Goal: Task Accomplishment & Management: Use online tool/utility

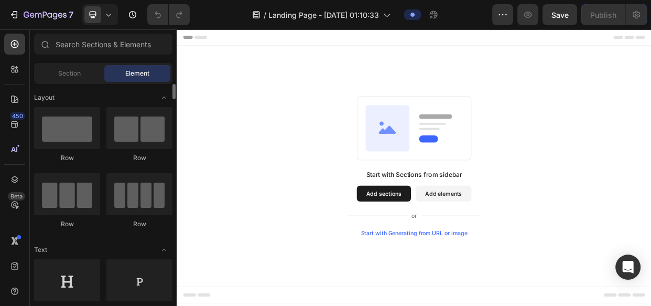
click at [115, 224] on div "Row" at bounding box center [139, 223] width 66 height 9
click at [68, 74] on span "Section" at bounding box center [69, 73] width 23 height 9
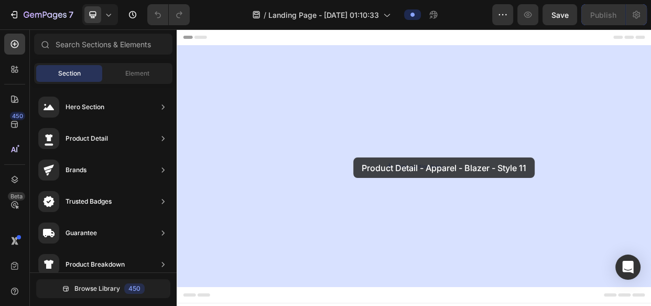
drag, startPoint x: 384, startPoint y: 188, endPoint x: 411, endPoint y: 199, distance: 28.9
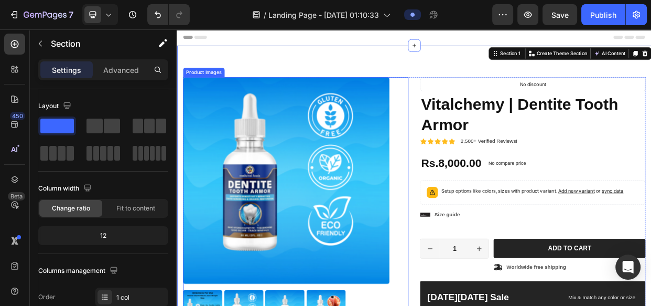
click at [351, 213] on img at bounding box center [322, 230] width 274 height 274
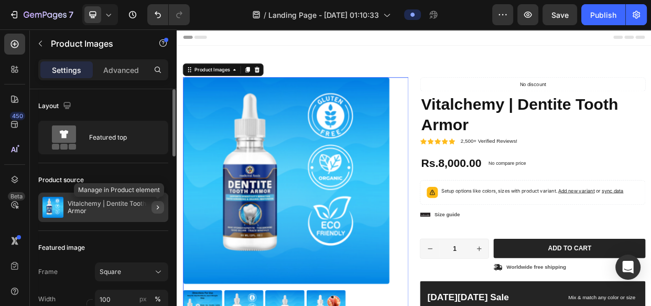
click at [159, 204] on icon "button" at bounding box center [158, 207] width 8 height 8
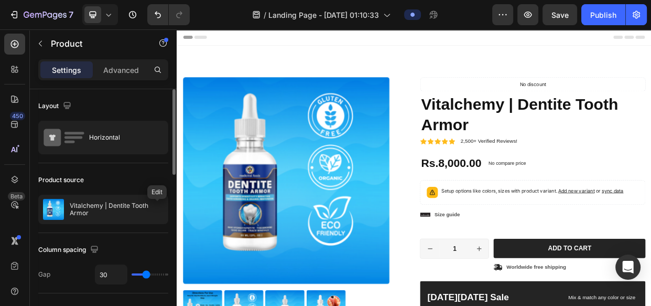
click at [0, 0] on icon "button" at bounding box center [0, 0] width 0 height 0
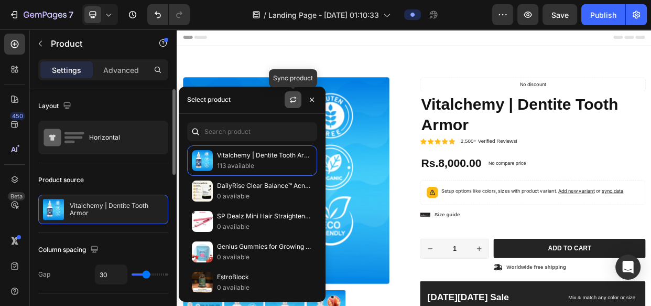
click at [292, 99] on icon "button" at bounding box center [293, 99] width 8 height 8
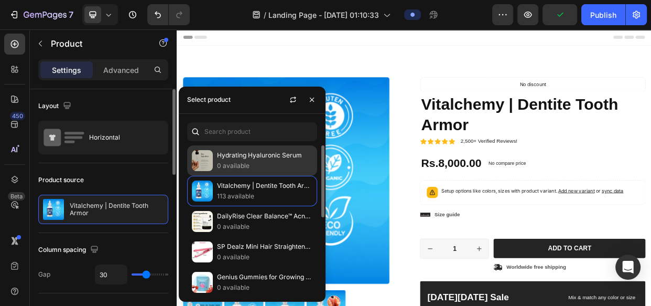
click at [262, 158] on p "Hydrating Hyaluronic Serum" at bounding box center [264, 155] width 95 height 10
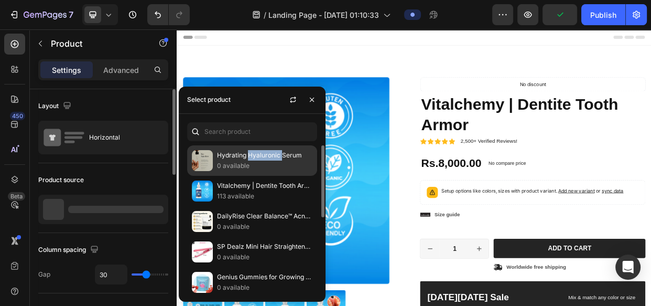
click at [262, 158] on p "Hydrating Hyaluronic Serum" at bounding box center [264, 155] width 95 height 10
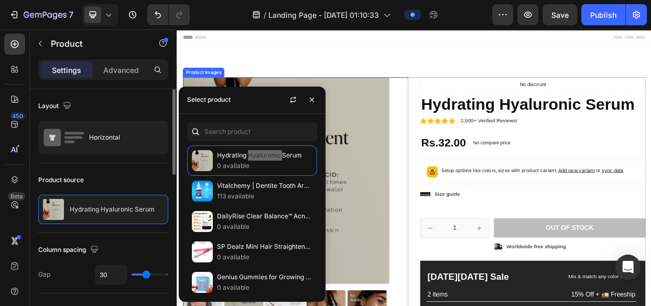
click at [479, 305] on div "Product Images" at bounding box center [334, 260] width 299 height 334
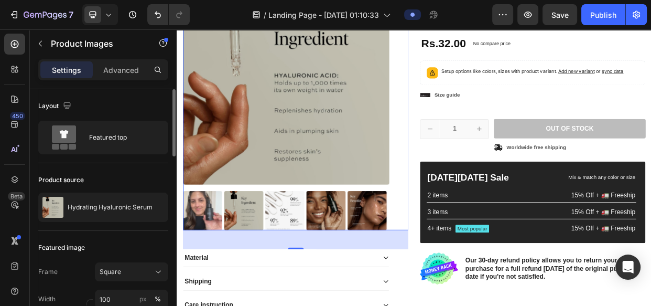
scroll to position [133, 0]
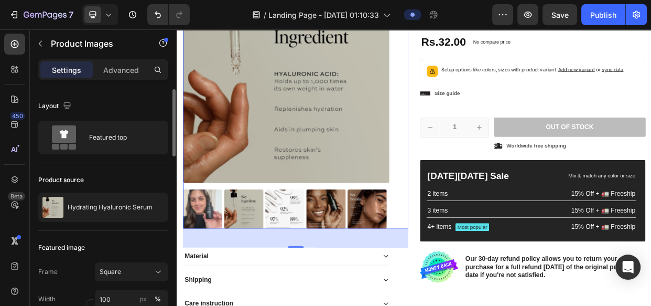
click at [260, 143] on img at bounding box center [322, 97] width 274 height 274
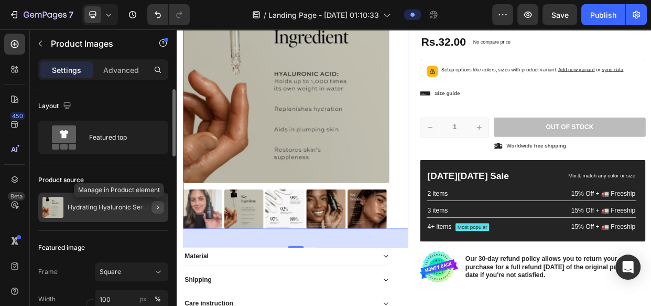
click at [157, 204] on icon "button" at bounding box center [158, 207] width 8 height 8
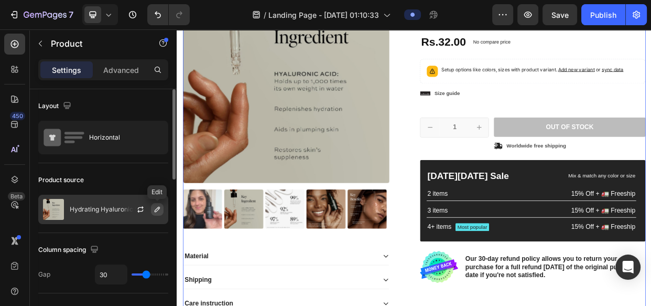
click at [154, 208] on icon "button" at bounding box center [157, 209] width 8 height 8
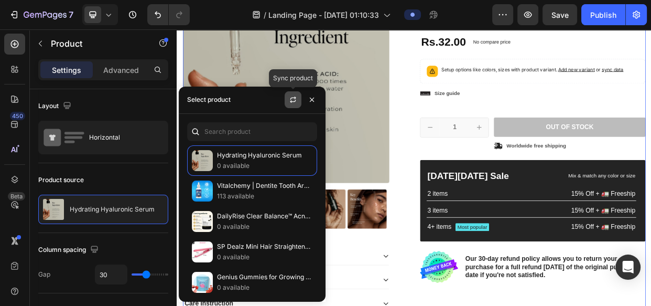
click at [297, 98] on button "button" at bounding box center [293, 99] width 17 height 17
click at [252, 166] on p "0 available" at bounding box center [264, 165] width 95 height 10
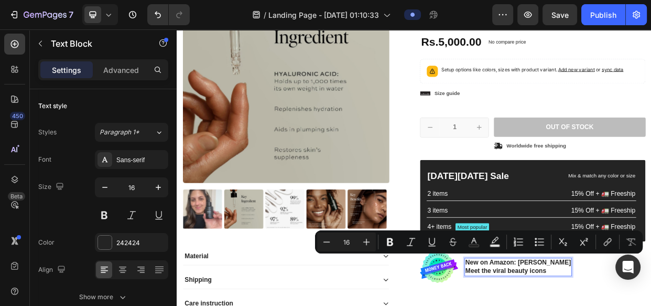
scroll to position [138, 0]
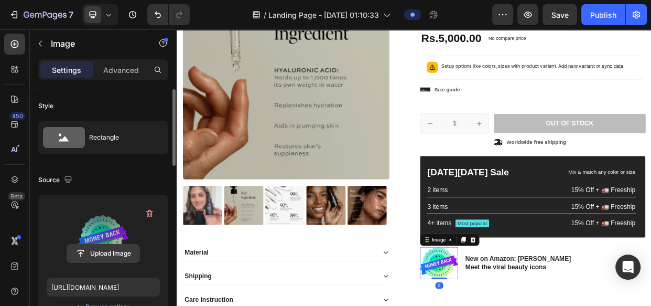
click at [130, 249] on input "file" at bounding box center [103, 253] width 72 height 18
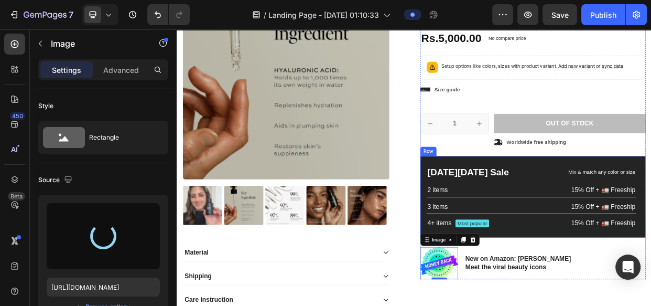
type input "[URL][DOMAIN_NAME]"
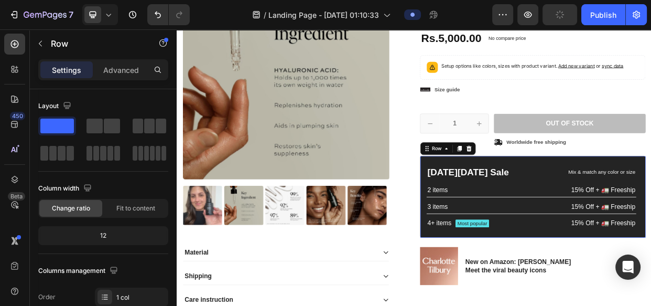
click at [583, 295] on div "[DATE][DATE] Sale Text Block Mix & match any color or size Text Block Row 2 ite…" at bounding box center [648, 251] width 299 height 108
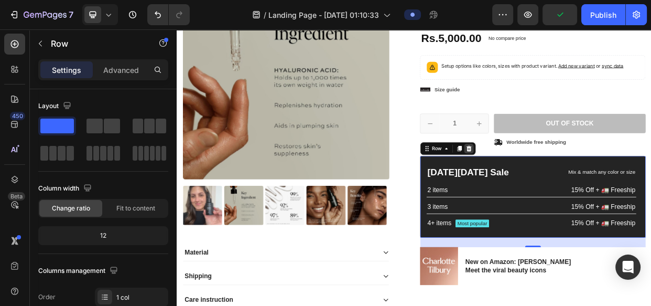
click at [561, 185] on icon at bounding box center [563, 186] width 7 height 7
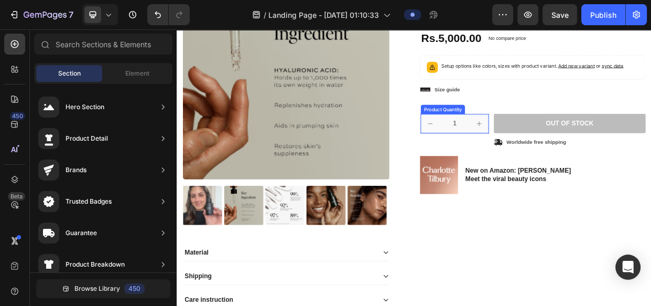
click at [579, 165] on button "increment" at bounding box center [577, 154] width 25 height 25
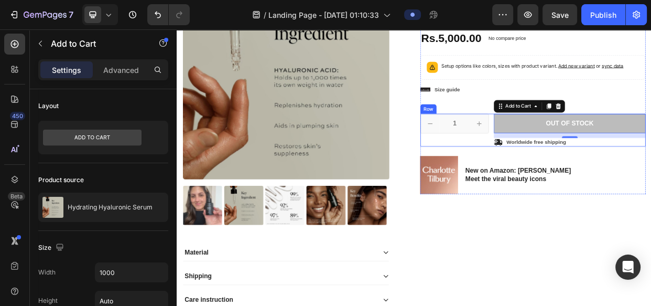
click at [588, 158] on div "1 Product Quantity Row Out of stock Add to Cart 12 Icon Worldwide free shipping…" at bounding box center [648, 163] width 299 height 44
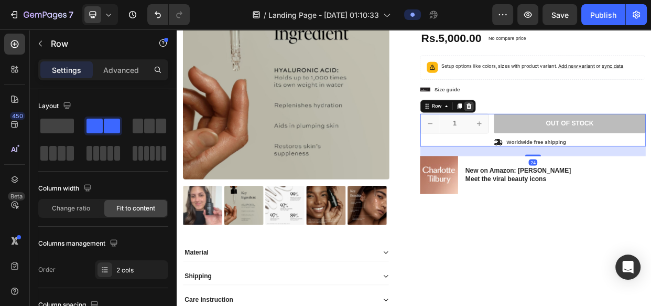
click at [559, 134] on icon at bounding box center [563, 131] width 8 height 8
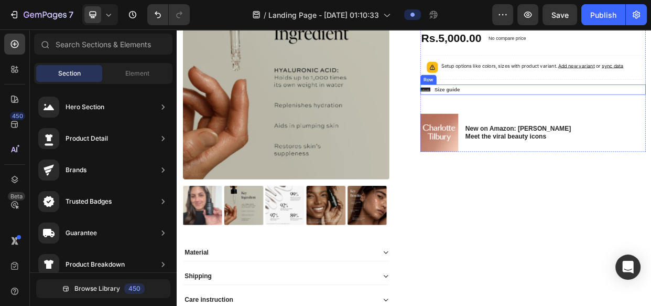
click at [615, 105] on div "Icon Size guide Text Block Row" at bounding box center [648, 109] width 299 height 14
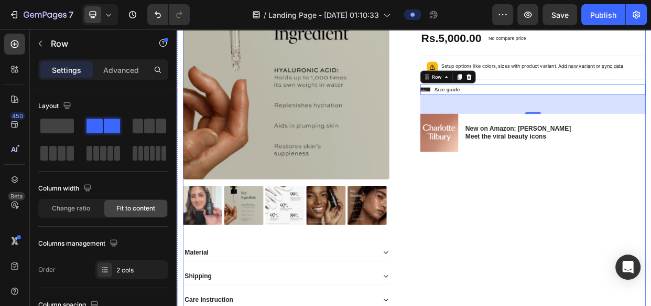
click at [473, 270] on div "Product Images" at bounding box center [334, 121] width 299 height 334
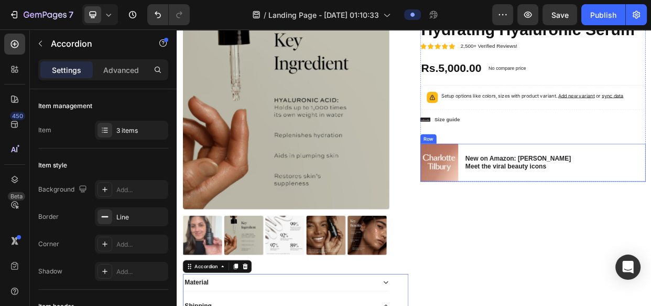
scroll to position [96, 0]
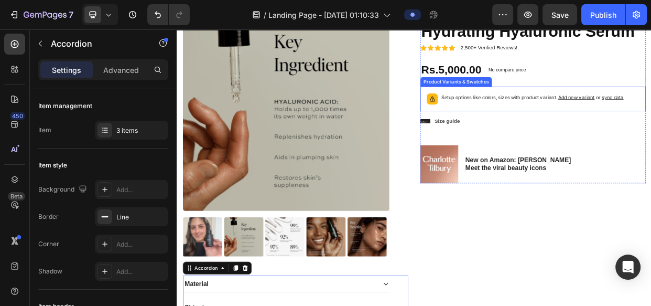
drag, startPoint x: 601, startPoint y: 118, endPoint x: 600, endPoint y: 109, distance: 9.5
click at [600, 118] on p "Setup options like colors, sizes with product variant. Add new variant or sync …" at bounding box center [648, 119] width 242 height 10
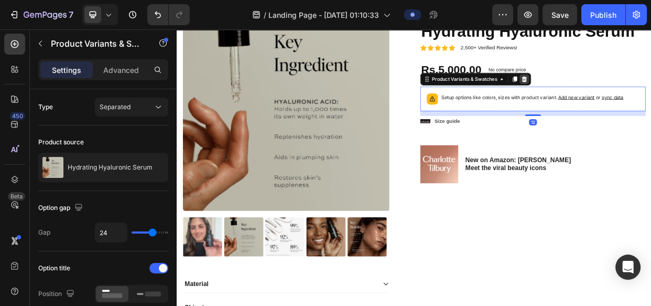
click at [634, 96] on icon at bounding box center [637, 95] width 7 height 7
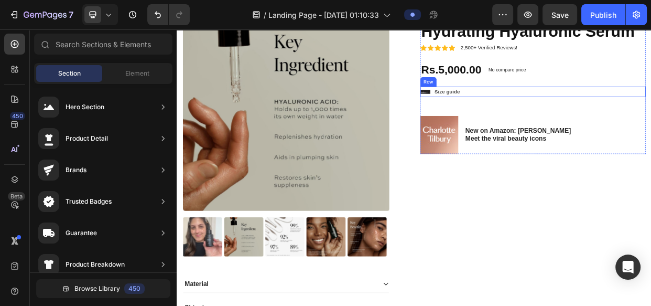
click at [584, 116] on div "Icon Size guide Text Block Row" at bounding box center [648, 112] width 299 height 14
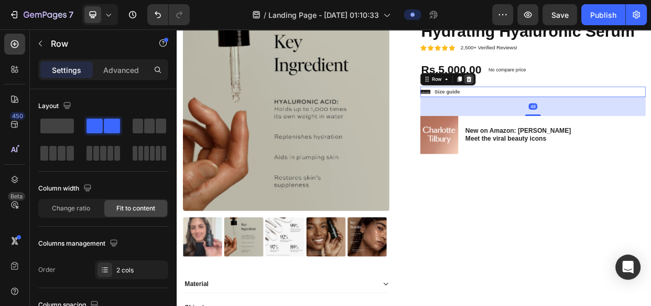
click at [560, 93] on icon at bounding box center [563, 95] width 7 height 7
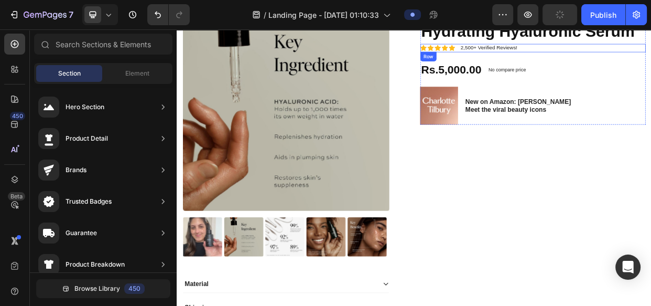
click at [650, 57] on div "Icon Icon Icon Icon Icon Icon List 2,500+ Verified Reviews! Text Block Row" at bounding box center [648, 54] width 299 height 11
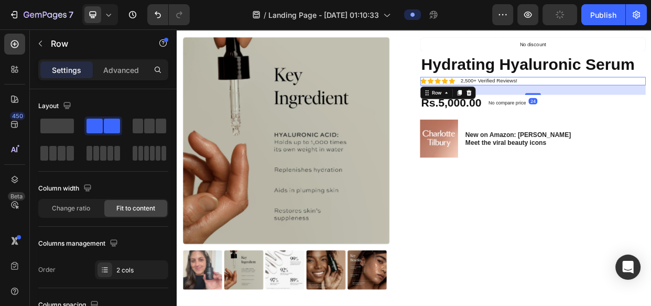
scroll to position [48, 0]
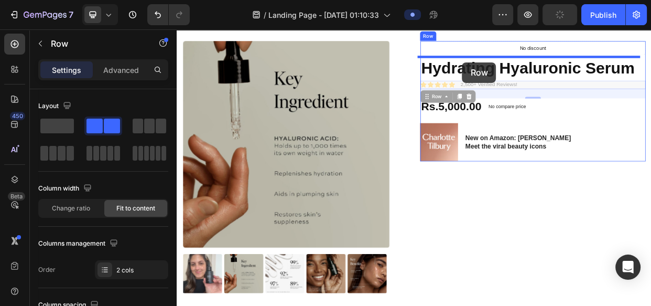
drag, startPoint x: 521, startPoint y: 116, endPoint x: 555, endPoint y: 72, distance: 55.3
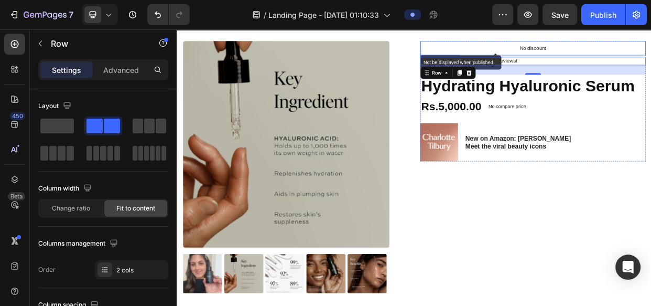
click at [602, 56] on div "No discount" at bounding box center [649, 54] width 298 height 18
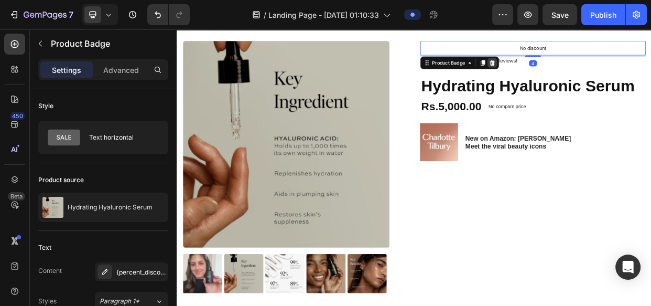
click at [591, 73] on icon at bounding box center [594, 73] width 7 height 7
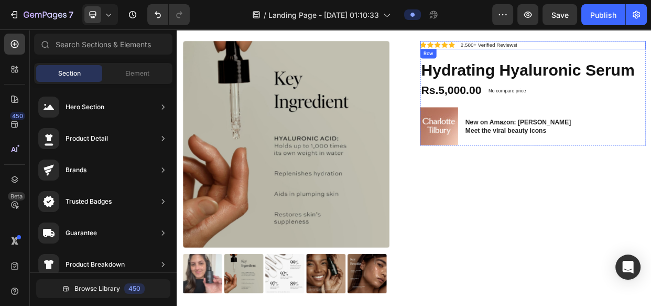
click at [639, 50] on div "Icon Icon Icon Icon Icon Icon List 2,500+ Verified Reviews! Text Block Row" at bounding box center [648, 50] width 299 height 11
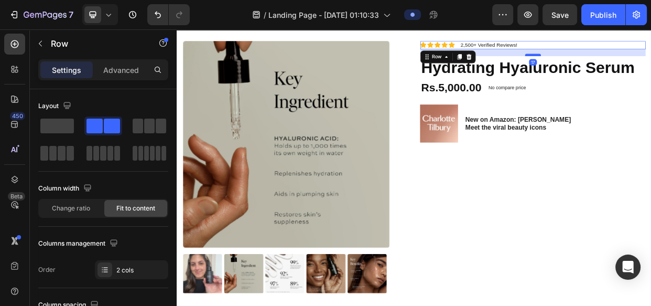
click at [639, 62] on div at bounding box center [648, 62] width 21 height 3
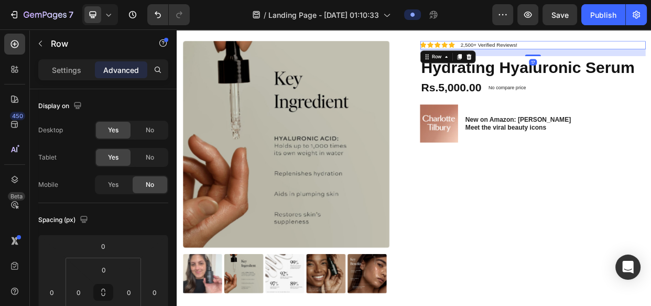
drag, startPoint x: 634, startPoint y: 55, endPoint x: 622, endPoint y: 54, distance: 12.6
click at [633, 56] on div "17" at bounding box center [648, 60] width 299 height 9
click at [607, 49] on p "2,500+ Verified Reviews!" at bounding box center [589, 50] width 75 height 9
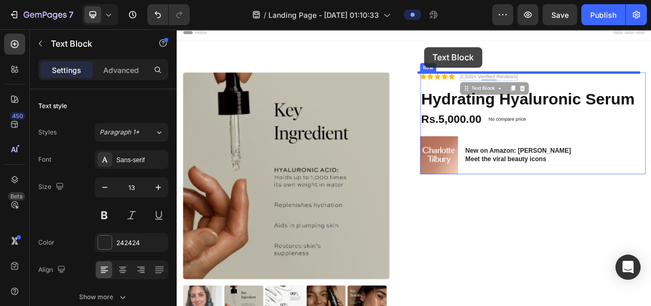
scroll to position [0, 0]
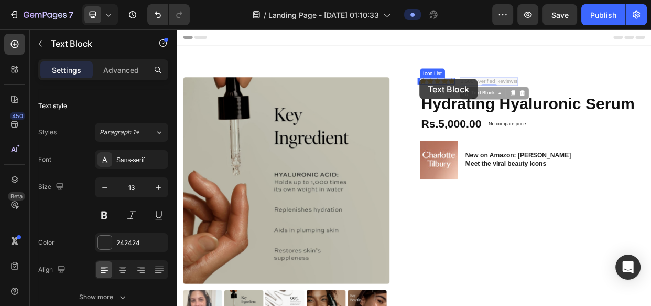
drag, startPoint x: 555, startPoint y: 63, endPoint x: 498, endPoint y: 95, distance: 64.3
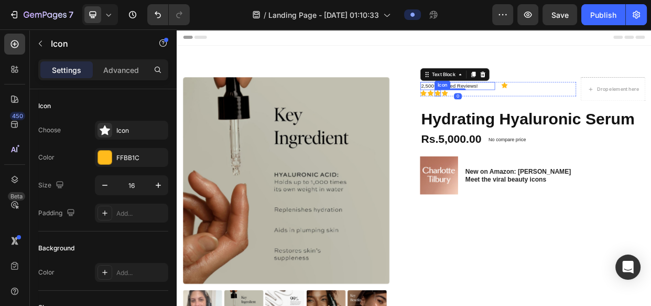
click at [518, 114] on div "Icon" at bounding box center [522, 114] width 8 height 8
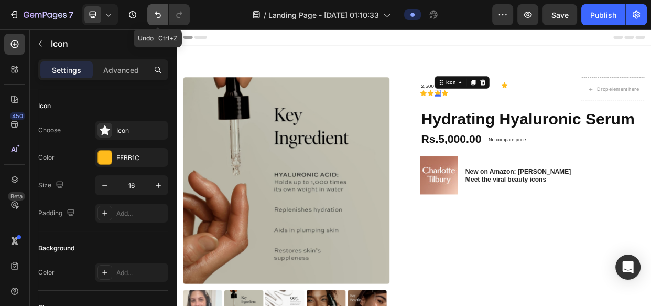
click at [160, 21] on button "Undo/Redo" at bounding box center [157, 14] width 21 height 21
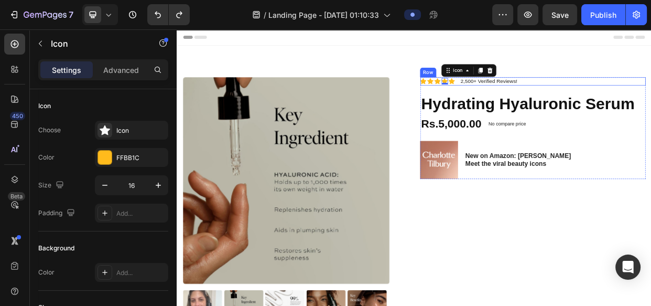
click at [646, 97] on div "Icon Icon Icon Icon 0 Icon Icon List 2,500+ Verified Reviews! Text Block Row" at bounding box center [648, 98] width 299 height 11
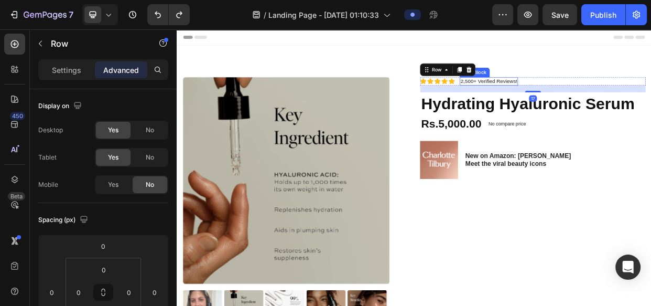
click at [590, 96] on p "2,500+ Verified Reviews!" at bounding box center [589, 98] width 75 height 9
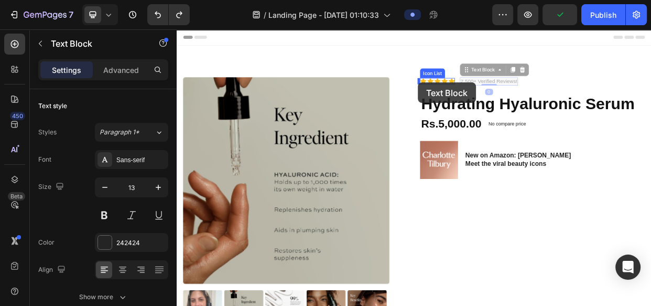
drag, startPoint x: 555, startPoint y: 86, endPoint x: 496, endPoint y: 100, distance: 60.3
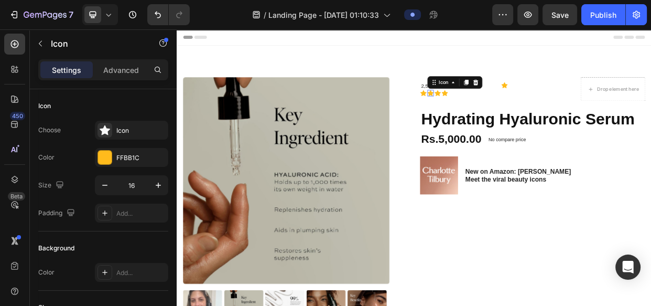
click at [508, 113] on div "Icon 0" at bounding box center [512, 114] width 8 height 8
click at [569, 107] on div "Icon" at bounding box center [544, 99] width 73 height 17
click at [590, 107] on p "2,500+ Verified Reviews!" at bounding box center [548, 104] width 97 height 9
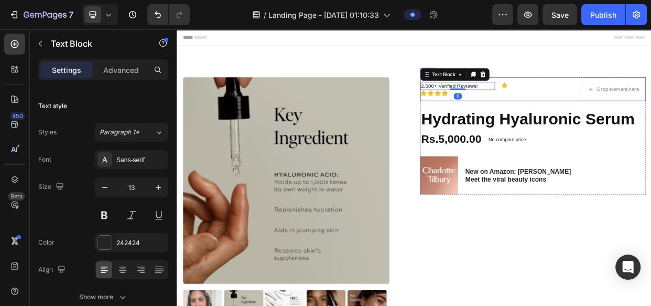
click at [562, 121] on div "2,500+ Verified Reviews! Text Block 0 Icon Row Icon Icon Icon Icon Icon List" at bounding box center [602, 108] width 207 height 31
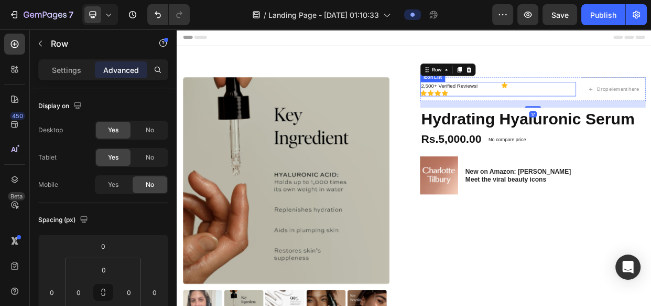
click at [555, 114] on div "2,500+ Verified Reviews! Text Block Icon Row Icon Icon Icon Icon" at bounding box center [602, 108] width 207 height 19
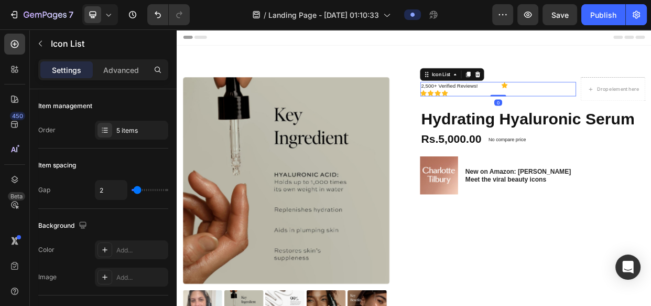
click at [533, 114] on div "2,500+ Verified Reviews! Text Block Icon Row Icon Icon Icon Icon" at bounding box center [602, 108] width 207 height 19
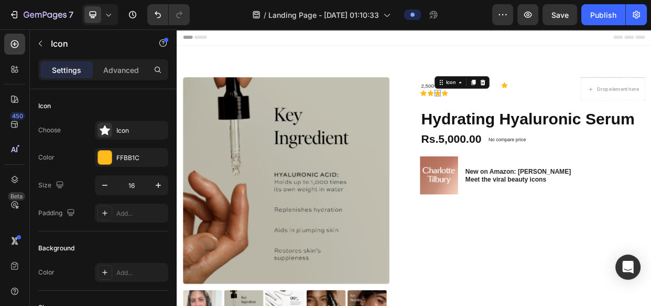
click at [522, 114] on div "Icon 0" at bounding box center [522, 114] width 8 height 8
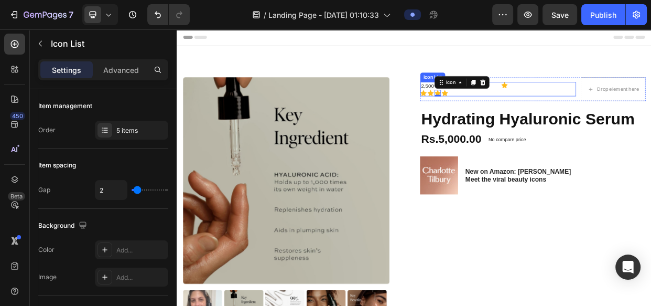
click at [548, 110] on div "2,500+ Verified Reviews! Text Block Icon Row Icon Icon Icon 0 Icon" at bounding box center [602, 108] width 207 height 19
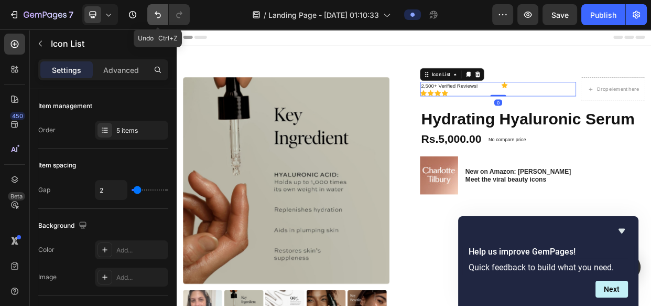
click at [168, 15] on button "Undo/Redo" at bounding box center [157, 14] width 21 height 21
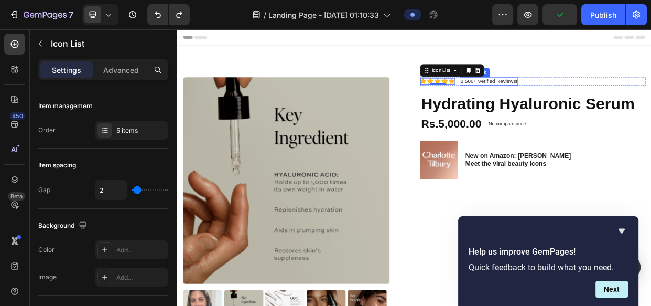
click at [563, 94] on p "2,500+ Verified Reviews!" at bounding box center [589, 98] width 75 height 9
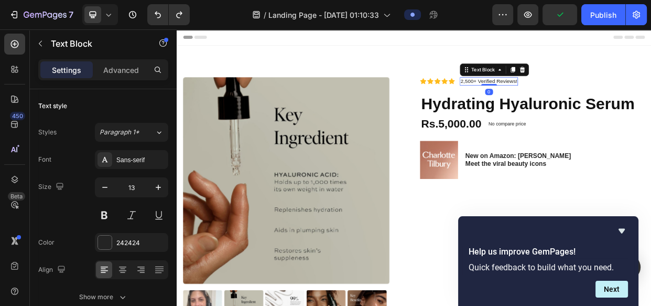
click at [563, 94] on p "2,500+ Verified Reviews!" at bounding box center [589, 98] width 75 height 9
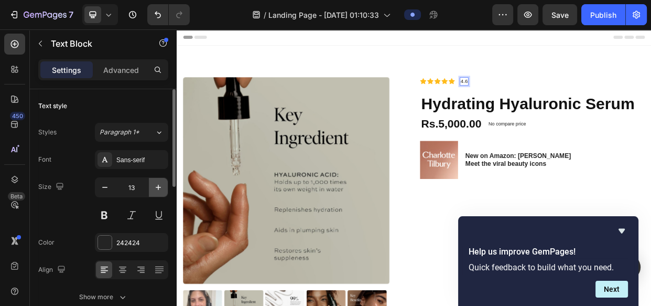
click at [153, 178] on button "button" at bounding box center [158, 187] width 19 height 19
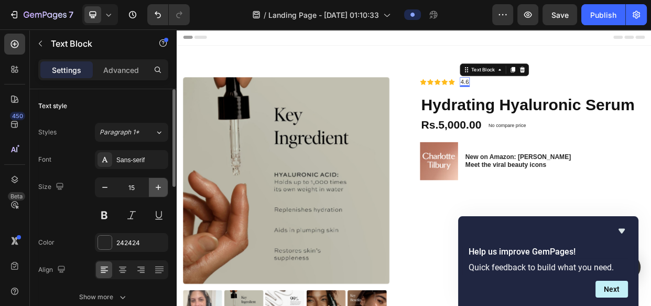
type input "16"
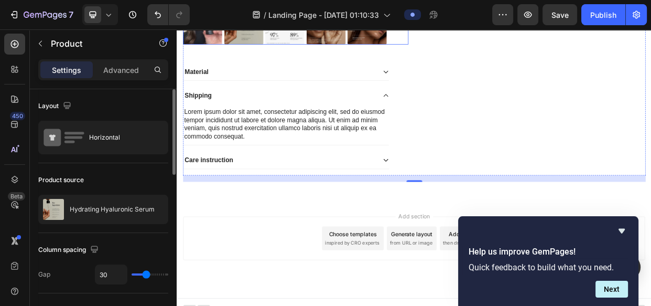
scroll to position [384, 0]
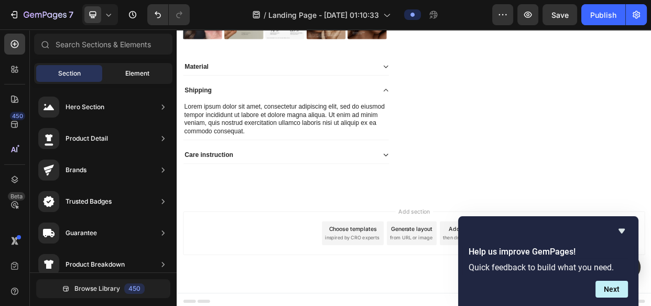
click at [131, 73] on span "Element" at bounding box center [137, 73] width 24 height 9
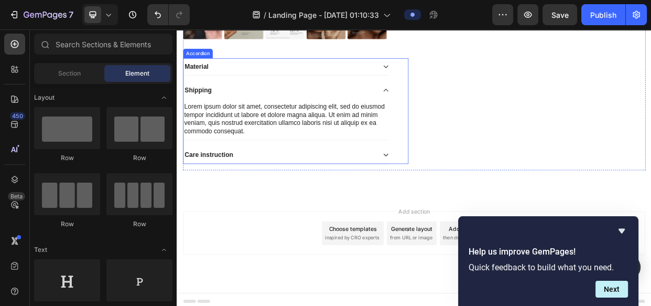
click at [284, 189] on div "Care instruction" at bounding box center [313, 196] width 256 height 14
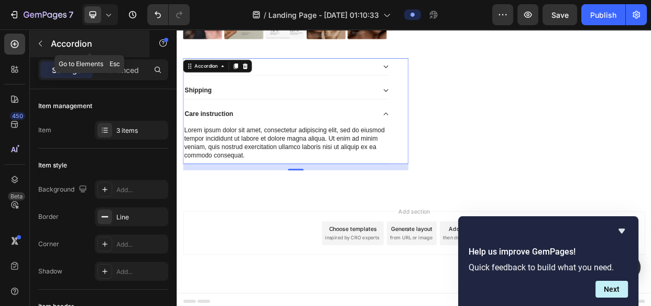
click at [40, 39] on icon "button" at bounding box center [40, 43] width 8 height 8
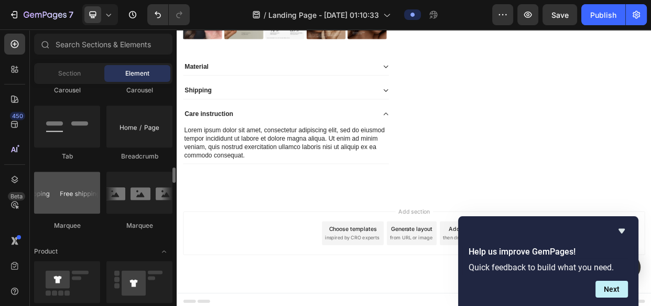
scroll to position [1183, 0]
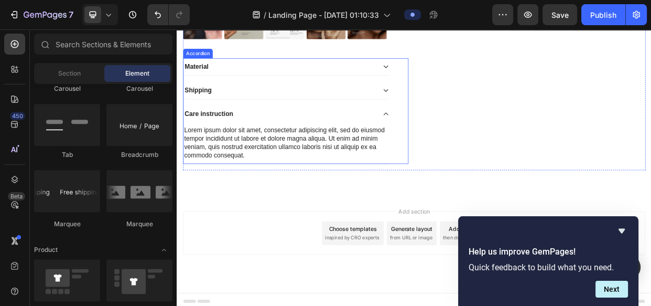
click at [269, 201] on div "Lorem ipsum dolor sit amet, consectetur adipiscing elit, sed do eiusmod tempor …" at bounding box center [321, 180] width 273 height 54
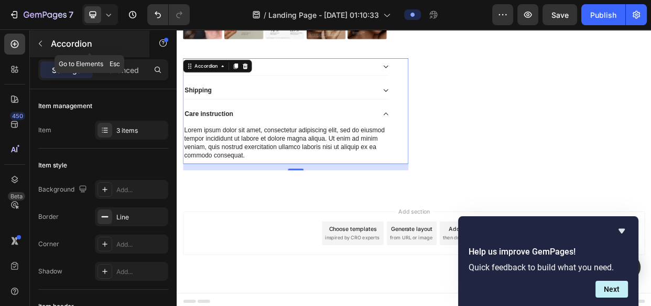
click at [37, 39] on icon "button" at bounding box center [40, 43] width 8 height 8
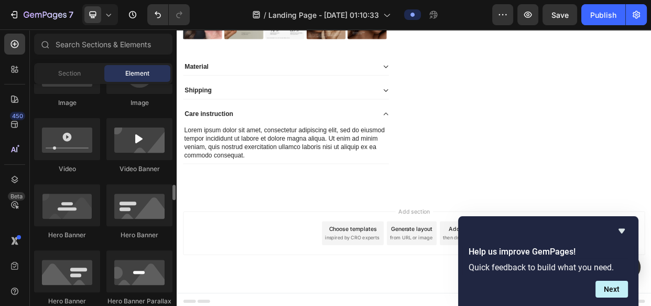
scroll to position [451, 0]
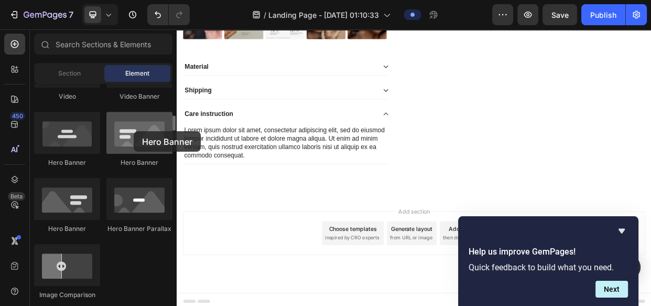
click at [134, 131] on div at bounding box center [139, 133] width 66 height 42
drag, startPoint x: 134, startPoint y: 131, endPoint x: 111, endPoint y: 145, distance: 26.6
click at [111, 145] on div at bounding box center [139, 133] width 66 height 42
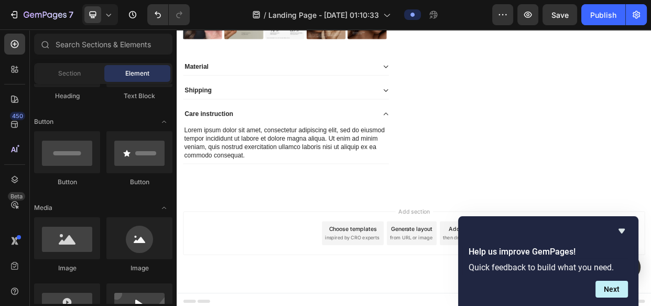
scroll to position [0, 0]
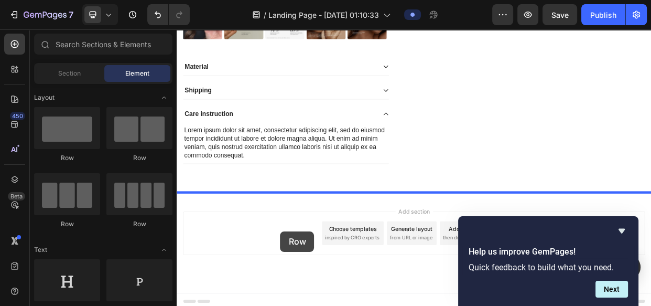
drag, startPoint x: 257, startPoint y: 164, endPoint x: 314, endPoint y: 297, distance: 144.9
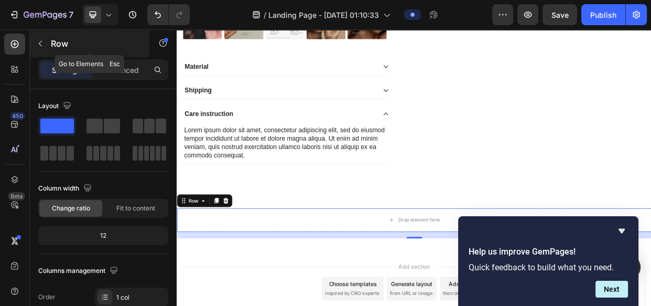
click at [41, 46] on icon "button" at bounding box center [40, 44] width 3 height 6
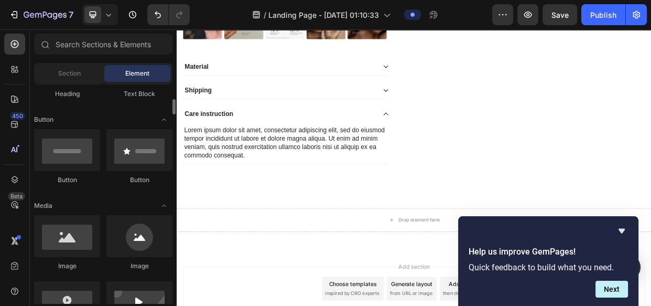
click at [93, 187] on div "Button Button" at bounding box center [103, 161] width 138 height 65
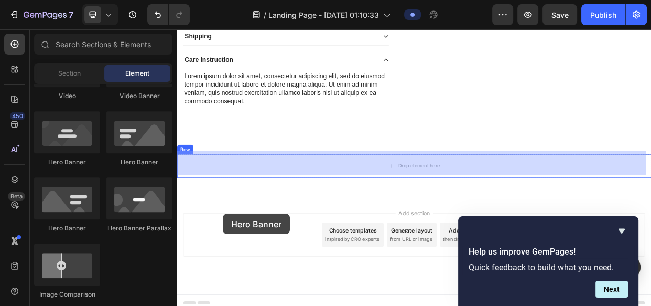
scroll to position [458, 0]
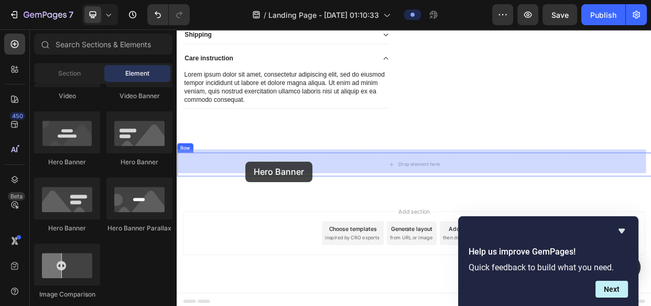
drag, startPoint x: 297, startPoint y: 176, endPoint x: 268, endPoint y: 204, distance: 40.8
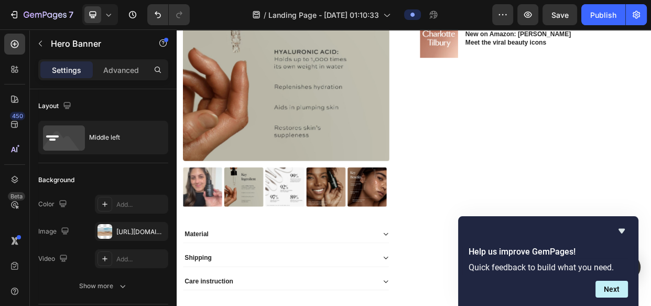
scroll to position [0, 0]
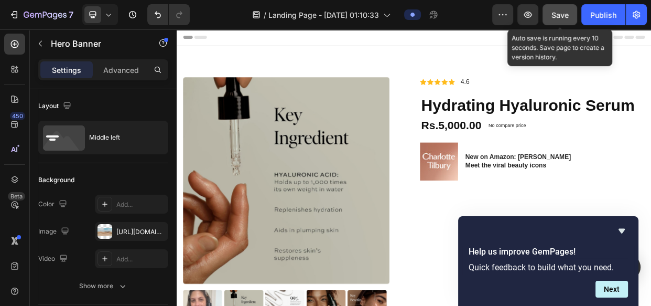
click at [566, 7] on button "Save" at bounding box center [560, 14] width 35 height 21
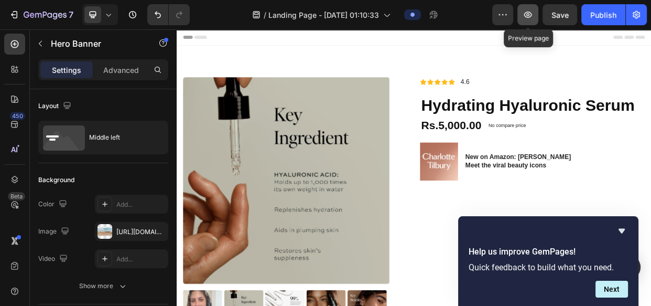
drag, startPoint x: 556, startPoint y: 8, endPoint x: 524, endPoint y: 13, distance: 32.3
click at [524, 13] on div "Preview Preview page Save Publish" at bounding box center [569, 14] width 155 height 21
click at [524, 13] on icon "button" at bounding box center [528, 14] width 10 height 10
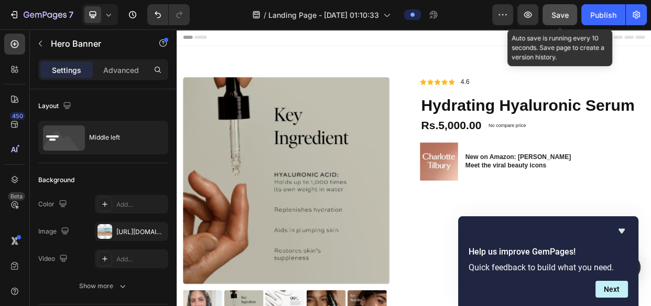
click at [549, 15] on button "Save" at bounding box center [560, 14] width 35 height 21
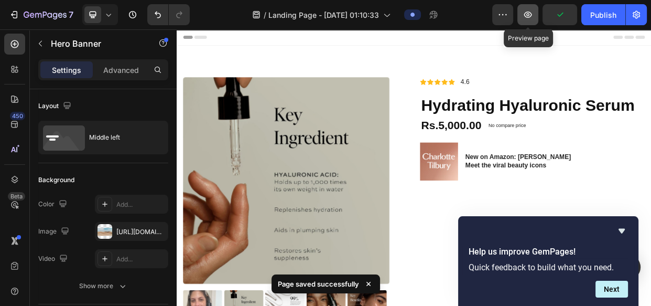
click at [529, 15] on icon "button" at bounding box center [528, 14] width 10 height 10
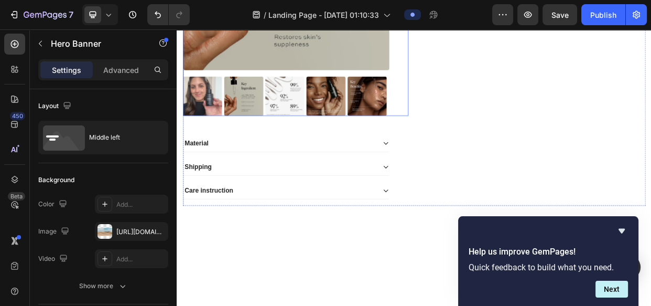
scroll to position [286, 0]
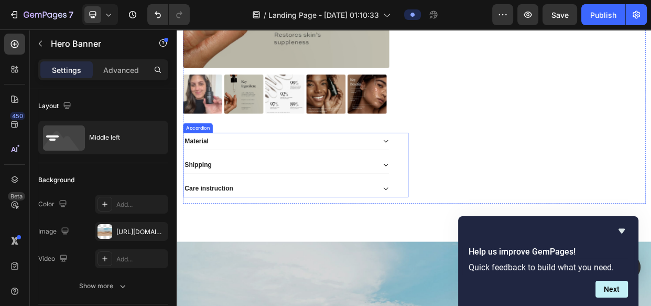
click at [342, 214] on div "Shipping" at bounding box center [321, 209] width 273 height 23
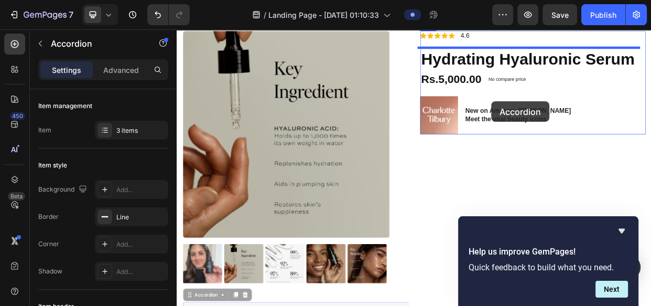
scroll to position [25, 0]
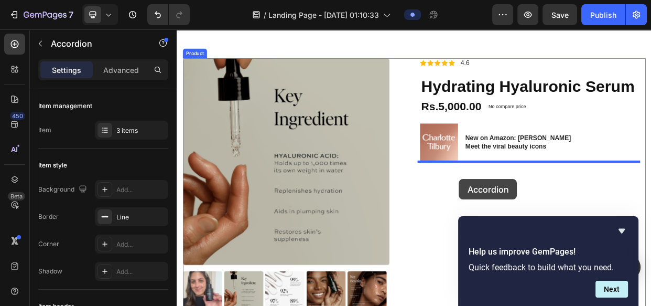
drag, startPoint x: 213, startPoint y: 155, endPoint x: 551, endPoint y: 227, distance: 345.1
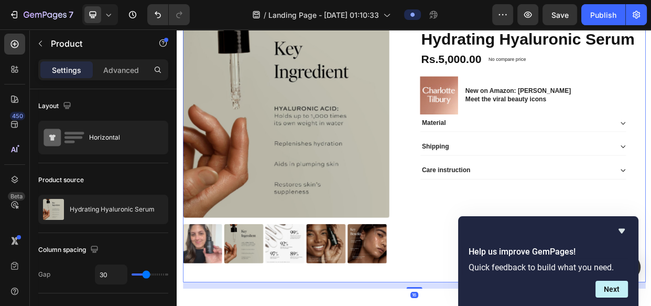
scroll to position [88, 0]
click at [621, 225] on icon "Hide survey" at bounding box center [621, 230] width 13 height 13
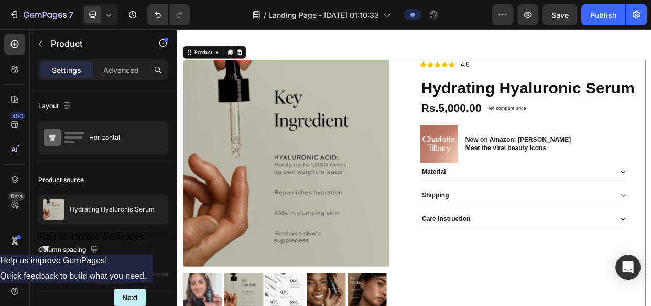
scroll to position [0, 0]
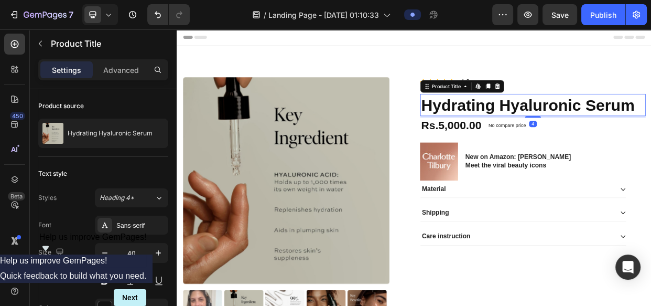
click at [533, 141] on h1 "Hydrating Hyaluronic Serum" at bounding box center [648, 129] width 299 height 29
click at [650, 131] on h1 "Hydrating Hyaluronic Serum" at bounding box center [648, 129] width 299 height 29
click at [650, 129] on h1 "Hydrating Hyaluronic Serum" at bounding box center [648, 129] width 299 height 29
click at [159, 255] on icon "button" at bounding box center [158, 252] width 10 height 10
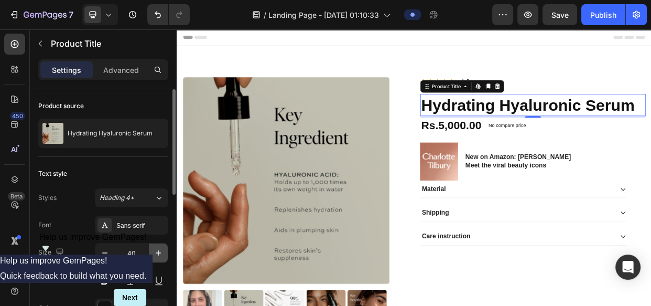
click at [159, 255] on icon "button" at bounding box center [158, 252] width 10 height 10
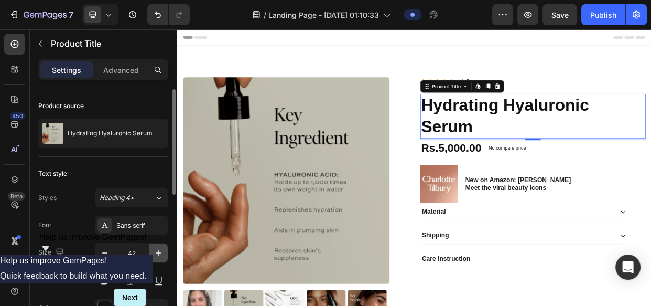
click at [159, 255] on icon "button" at bounding box center [158, 252] width 10 height 10
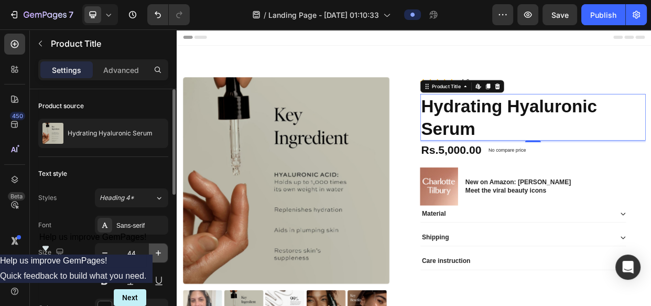
click at [159, 255] on icon "button" at bounding box center [158, 252] width 10 height 10
click at [150, 255] on button "button" at bounding box center [158, 252] width 19 height 19
type input "46"
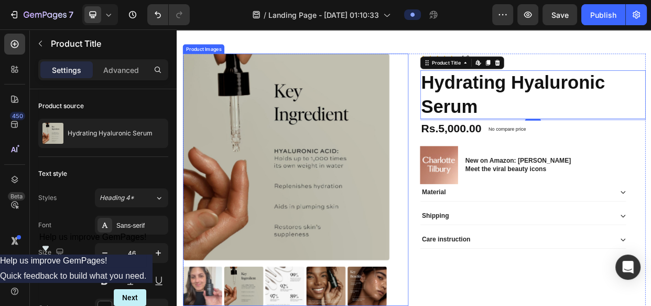
scroll to position [32, 0]
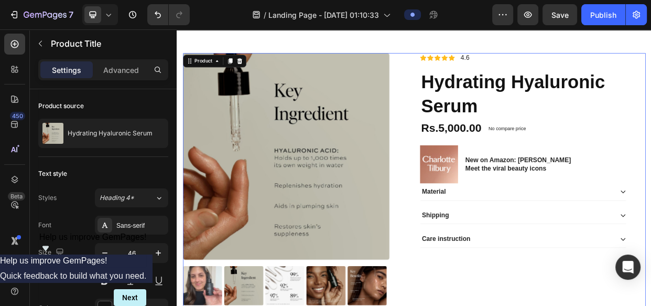
click at [492, 305] on div "Product Images Icon Icon Icon Icon Icon Icon List 2,500+ Verified Reviews! Text…" at bounding box center [491, 240] width 613 height 359
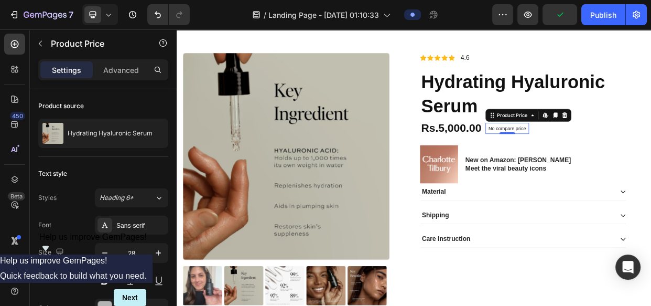
click at [614, 158] on p "No compare price" at bounding box center [615, 160] width 50 height 6
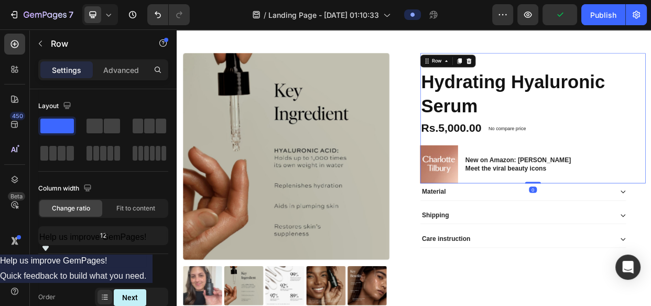
click at [650, 172] on div "Icon Icon Icon Icon Icon Icon List 2,500+ Verified Reviews! Text Block Row Icon…" at bounding box center [648, 147] width 299 height 172
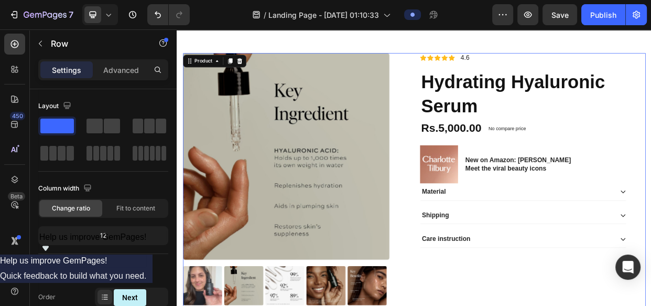
click at [485, 205] on div "Product Images Icon Icon Icon Icon Icon Icon List 2,500+ Verified Reviews! Text…" at bounding box center [491, 240] width 613 height 359
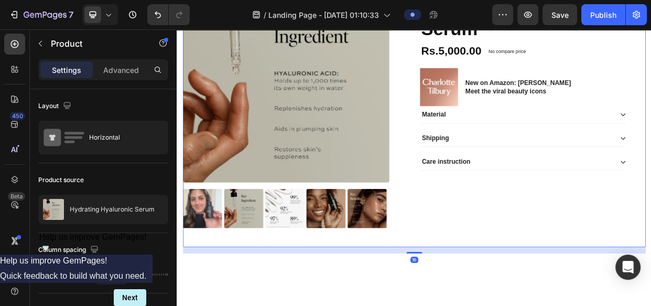
scroll to position [15, 0]
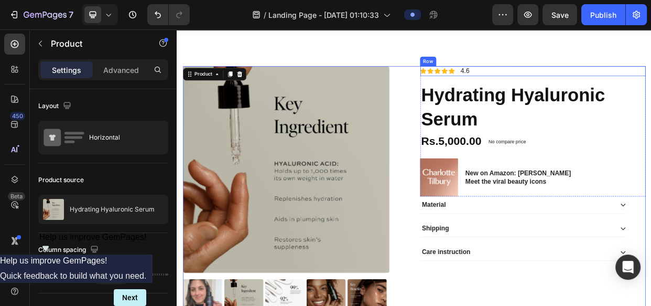
click at [579, 81] on div "Icon Icon Icon Icon Icon Icon List 4.6 Text Block Row" at bounding box center [648, 84] width 299 height 13
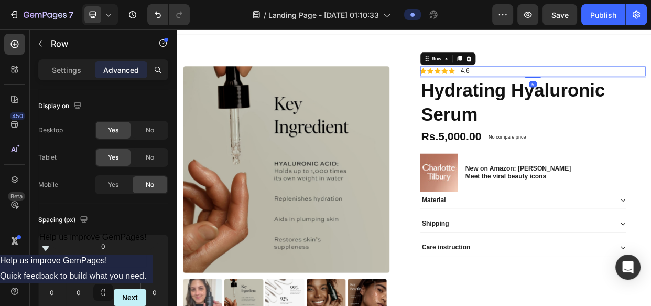
drag, startPoint x: 642, startPoint y: 100, endPoint x: 637, endPoint y: 93, distance: 7.6
click at [638, 93] on div at bounding box center [648, 93] width 21 height 2
type input "5"
click at [614, 84] on div "Icon Icon Icon Icon Icon Icon List 4.6 Text Block Row 5" at bounding box center [648, 84] width 299 height 13
click at [84, 292] on input "0" at bounding box center [79, 292] width 16 height 16
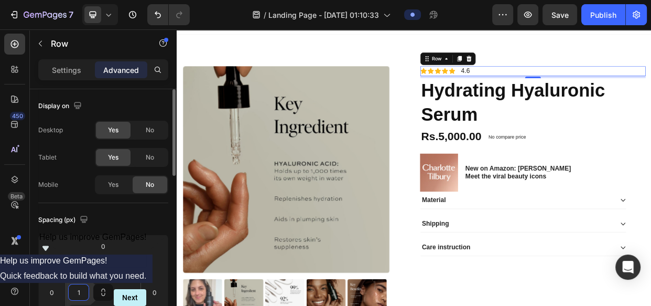
type input "0"
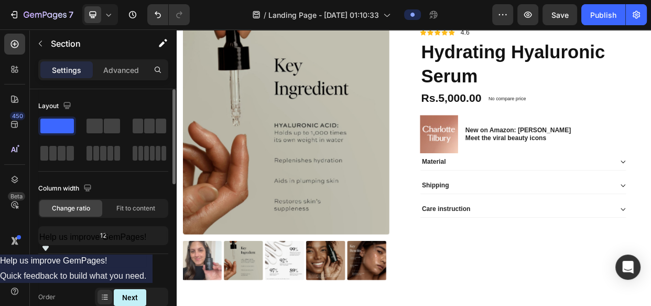
scroll to position [0, 0]
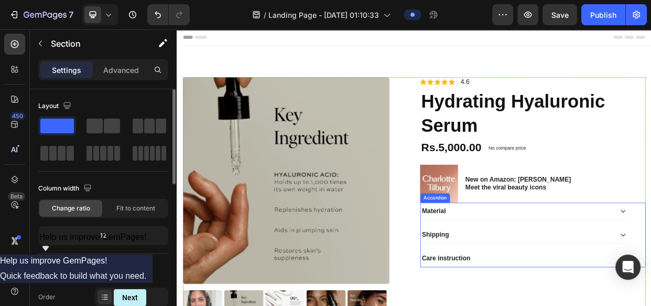
click at [555, 279] on div "Material" at bounding box center [636, 270] width 273 height 23
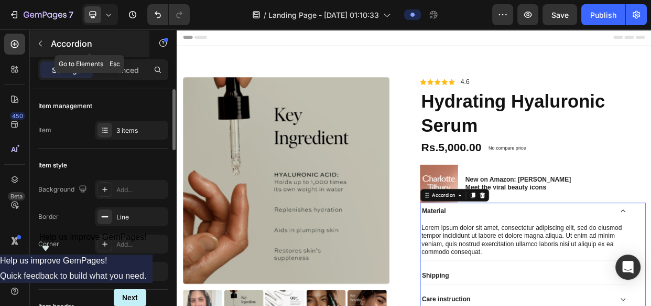
click at [33, 42] on button "button" at bounding box center [40, 43] width 17 height 17
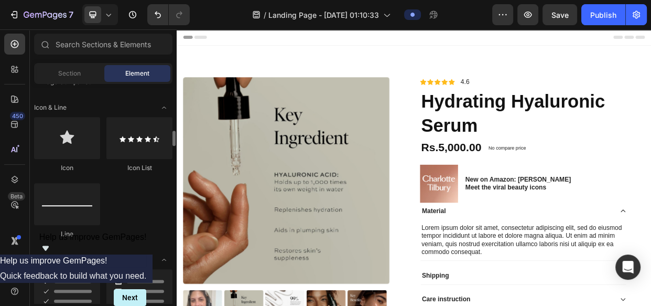
scroll to position [665, 0]
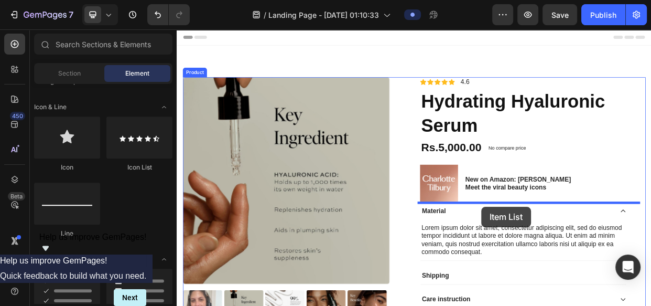
drag, startPoint x: 254, startPoint y: 303, endPoint x: 580, endPoint y: 264, distance: 328.3
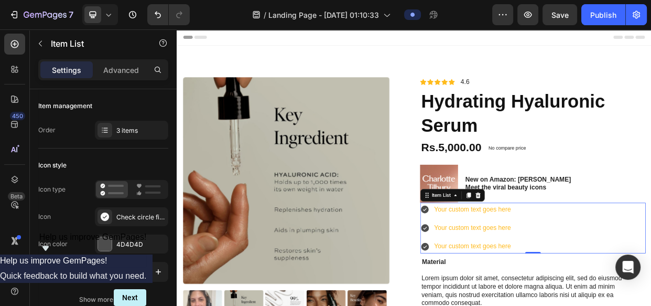
click at [574, 269] on div "Your custom text goes here" at bounding box center [568, 268] width 105 height 18
click at [574, 269] on p "Your custom text goes here" at bounding box center [568, 268] width 102 height 15
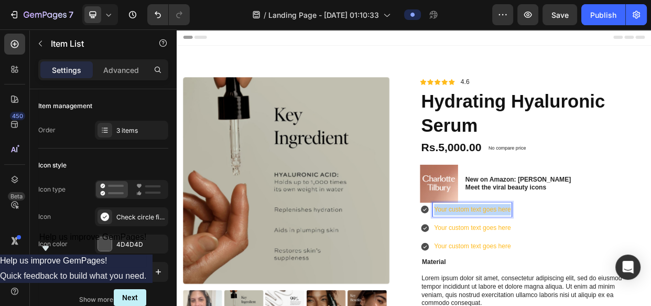
click at [574, 269] on p "Your custom text goes here" at bounding box center [568, 268] width 102 height 15
click at [551, 290] on p "Your custom text goes here" at bounding box center [568, 292] width 102 height 15
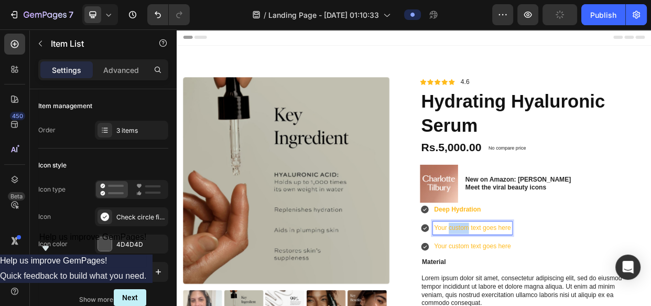
click at [551, 290] on p "Your custom text goes here" at bounding box center [568, 292] width 102 height 15
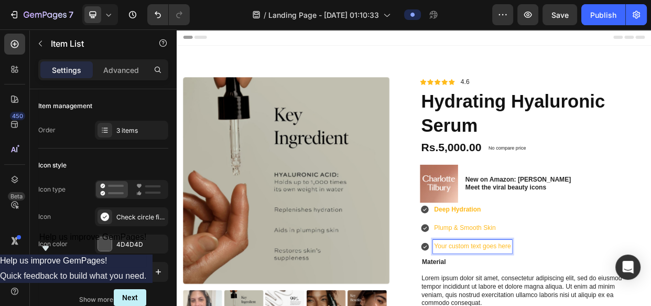
click at [121, 133] on div "3 items" at bounding box center [140, 130] width 49 height 9
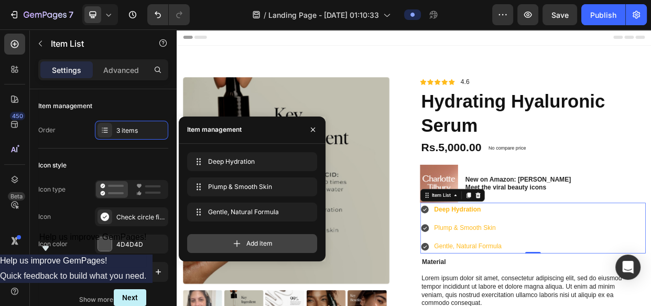
click at [231, 251] on div "Add item" at bounding box center [252, 243] width 130 height 19
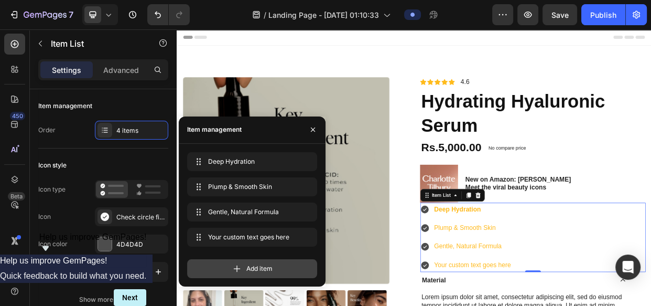
click at [233, 273] on icon at bounding box center [237, 268] width 10 height 10
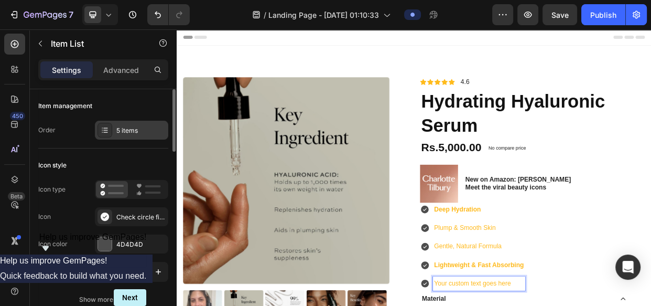
click at [115, 137] on div "5 items" at bounding box center [131, 130] width 73 height 19
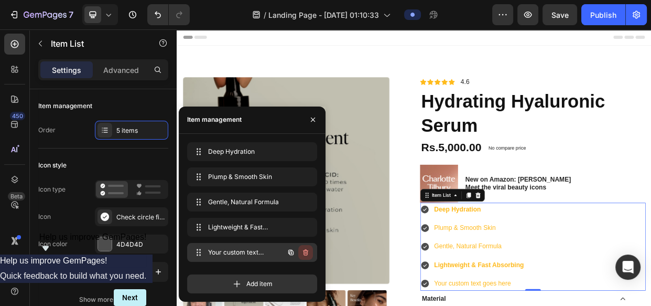
click at [303, 248] on icon "button" at bounding box center [305, 252] width 8 height 8
click at [303, 248] on div "Delete" at bounding box center [298, 251] width 19 height 9
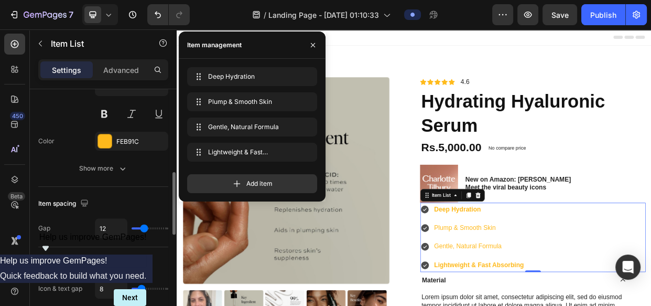
scroll to position [328, 0]
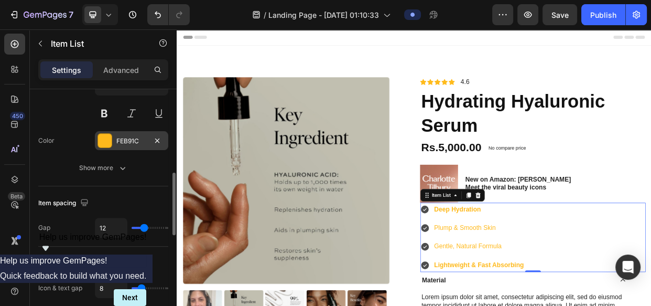
click at [107, 138] on div at bounding box center [105, 141] width 14 height 14
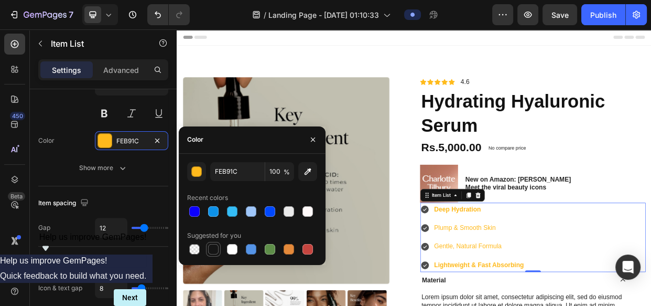
click at [210, 248] on div at bounding box center [213, 249] width 10 height 10
type input "151515"
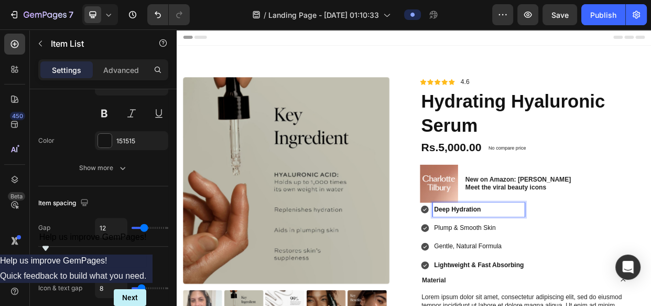
click at [505, 269] on icon at bounding box center [505, 268] width 10 height 10
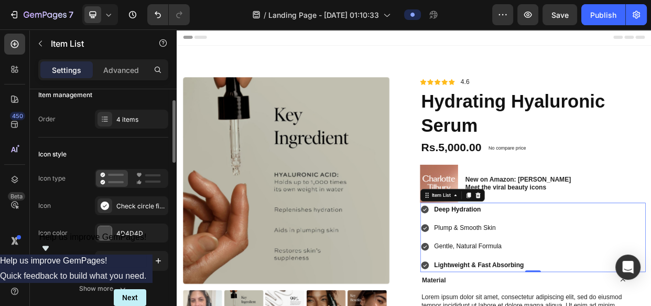
scroll to position [0, 0]
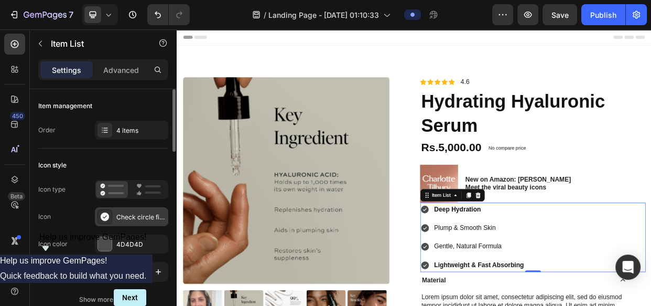
click at [120, 218] on div "Check circle filled" at bounding box center [140, 216] width 49 height 9
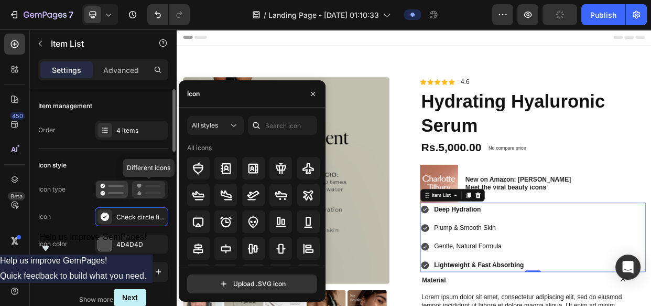
click at [143, 189] on icon at bounding box center [148, 189] width 25 height 13
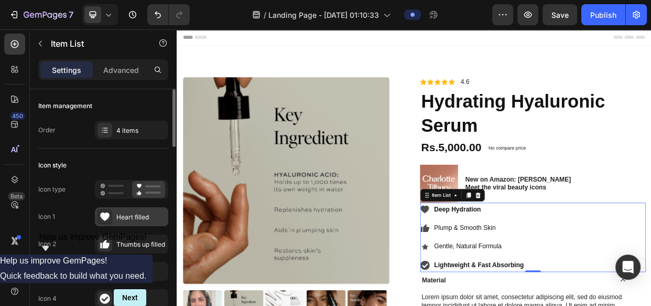
drag, startPoint x: 123, startPoint y: 226, endPoint x: 120, endPoint y: 215, distance: 11.4
click at [121, 223] on div "Icon 1 Heart filled Icon 2 Thumbs up filled Icon 3 Star filled Icon 4 Icon" at bounding box center [103, 257] width 130 height 101
click at [118, 214] on div "Heart filled" at bounding box center [140, 216] width 49 height 9
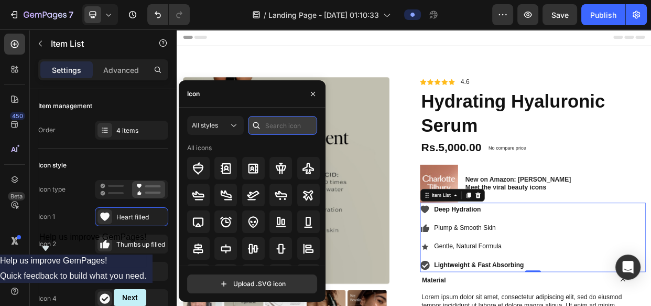
click at [272, 126] on input "text" at bounding box center [282, 125] width 69 height 19
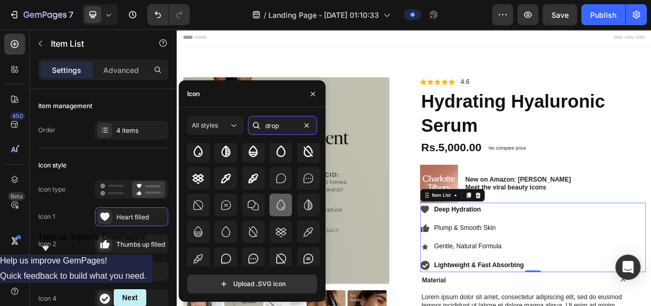
scroll to position [42, 0]
type input "drop"
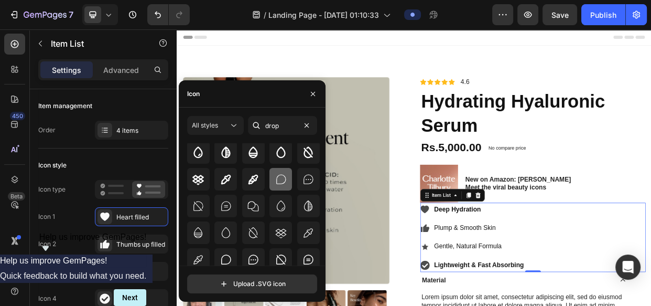
click at [281, 180] on icon at bounding box center [281, 179] width 13 height 13
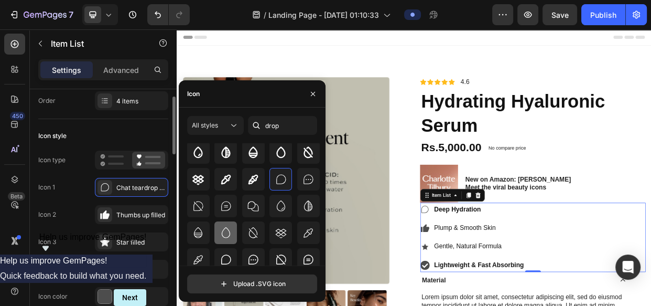
scroll to position [30, 0]
click at [306, 99] on button "button" at bounding box center [313, 93] width 17 height 17
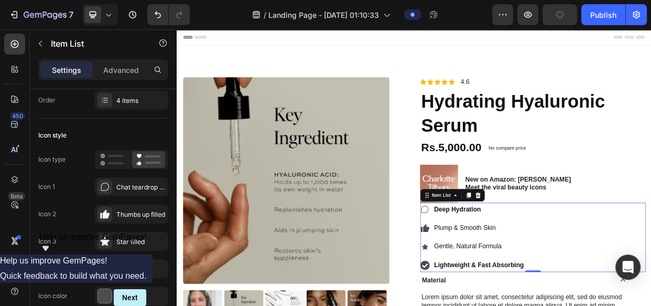
click at [503, 295] on icon at bounding box center [507, 292] width 8 height 10
click at [516, 298] on div "Plump & Smooth Skin" at bounding box center [577, 293] width 122 height 18
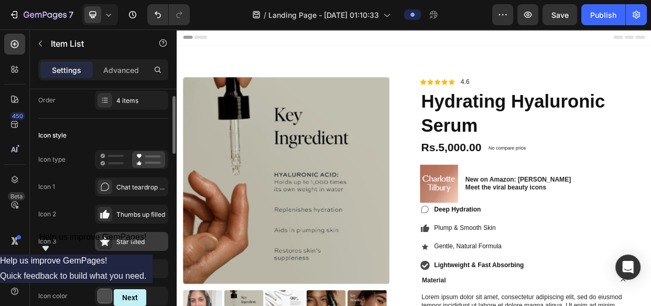
click at [116, 237] on div "Star filled" at bounding box center [140, 241] width 49 height 9
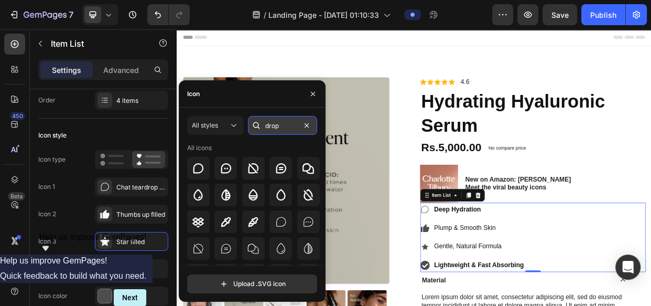
click at [288, 123] on input "drop" at bounding box center [282, 125] width 69 height 19
type input "skin"
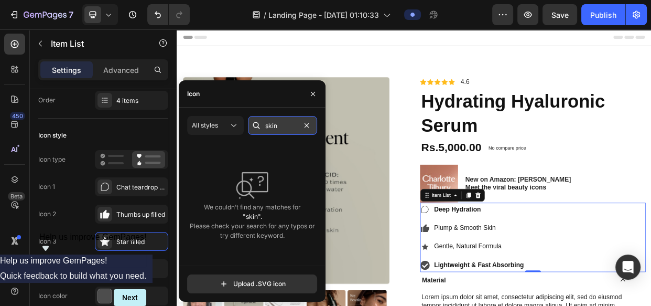
click at [288, 123] on input "skin" at bounding box center [282, 125] width 69 height 19
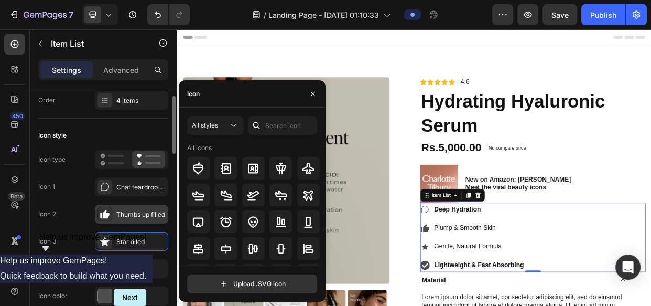
click at [114, 211] on div "Thumbs up filled" at bounding box center [131, 213] width 73 height 19
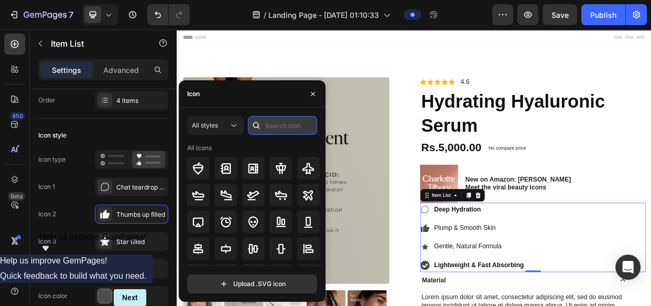
click at [295, 123] on input "text" at bounding box center [282, 125] width 69 height 19
type input "d"
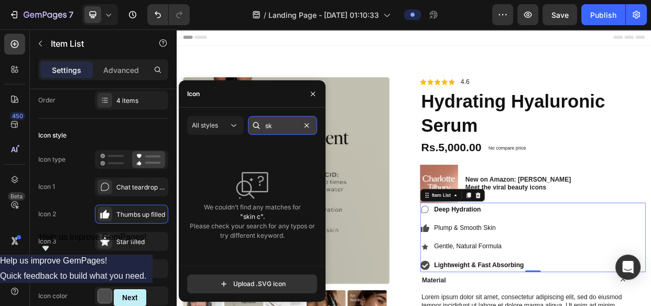
type input "s"
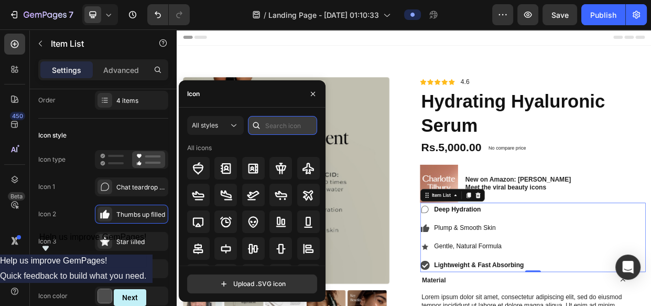
paste input "happy skin look"
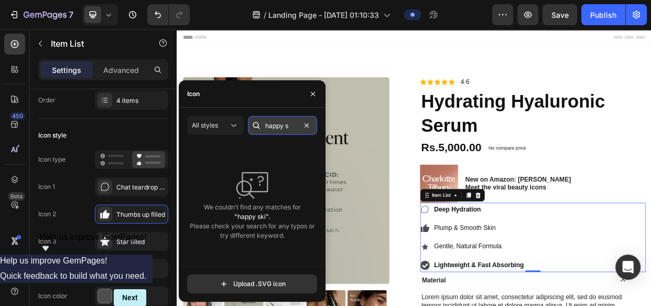
scroll to position [0, 0]
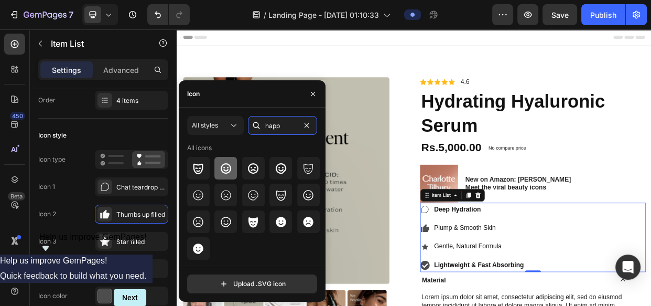
type input "happ"
click at [229, 164] on icon at bounding box center [226, 168] width 10 height 10
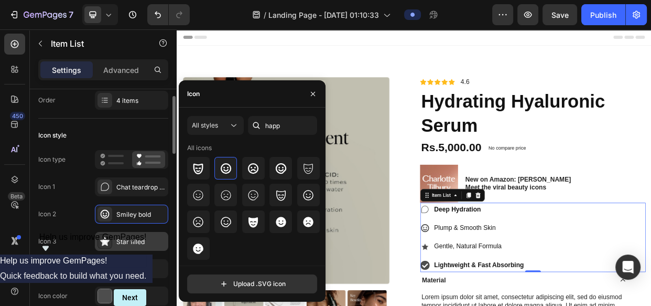
click at [121, 233] on div "Star filled" at bounding box center [131, 241] width 73 height 19
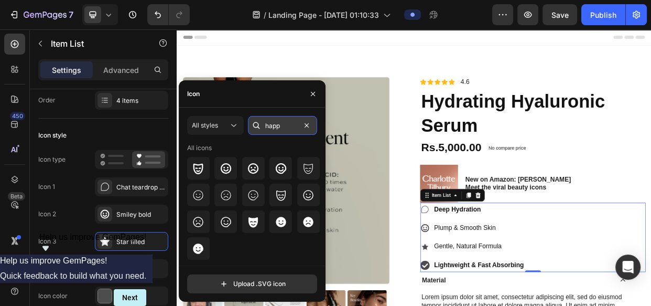
click at [277, 134] on input "happ" at bounding box center [282, 125] width 69 height 19
paste input "Leaf"
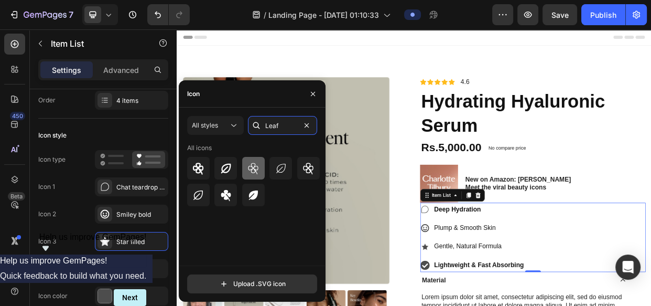
type input "Leaf"
click at [260, 167] on div at bounding box center [253, 168] width 23 height 23
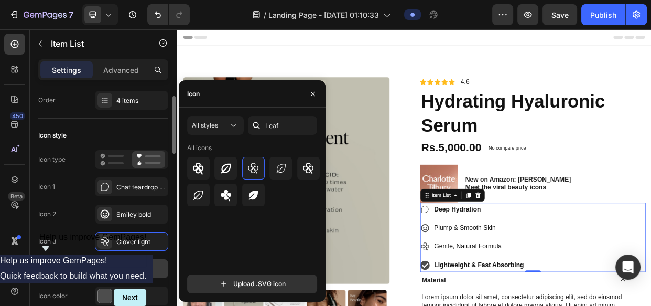
click at [129, 267] on div "Icon" at bounding box center [140, 268] width 49 height 9
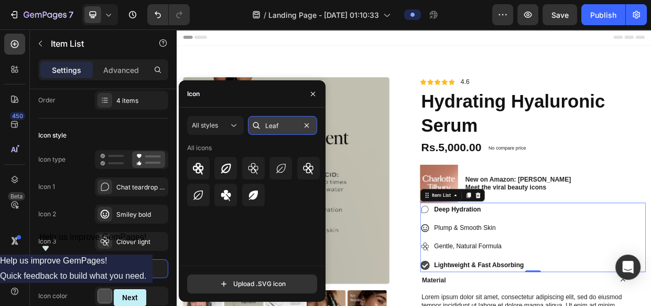
click at [285, 122] on input "Leaf" at bounding box center [282, 125] width 69 height 19
paste input "light"
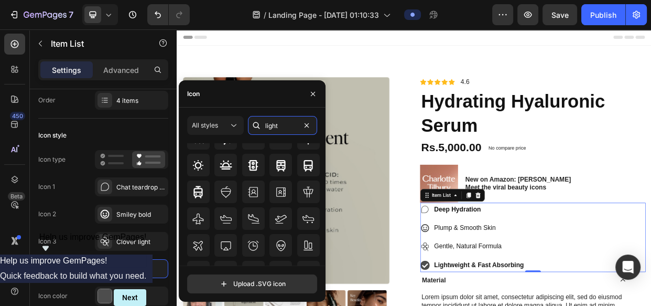
scroll to position [146, 0]
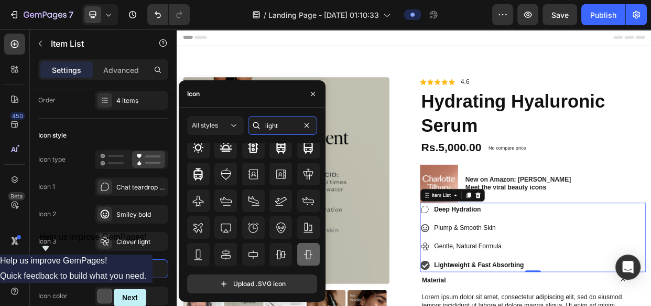
type input "light"
click at [304, 253] on icon at bounding box center [308, 254] width 13 height 13
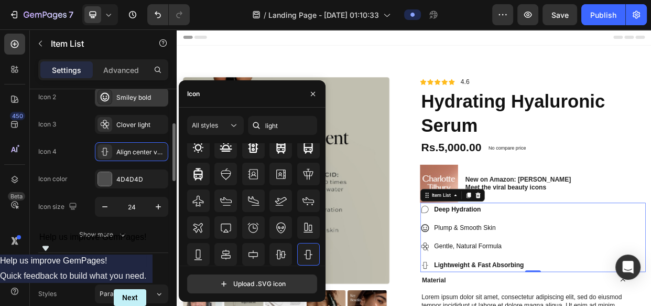
scroll to position [147, 0]
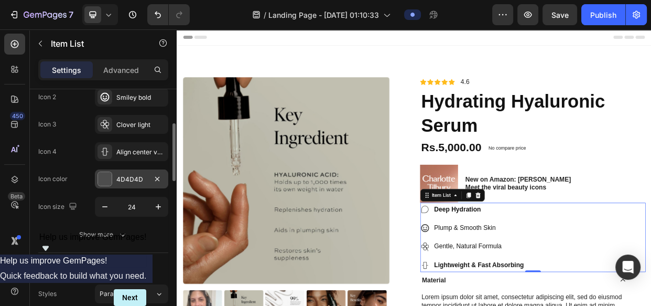
click at [99, 172] on div at bounding box center [105, 179] width 14 height 14
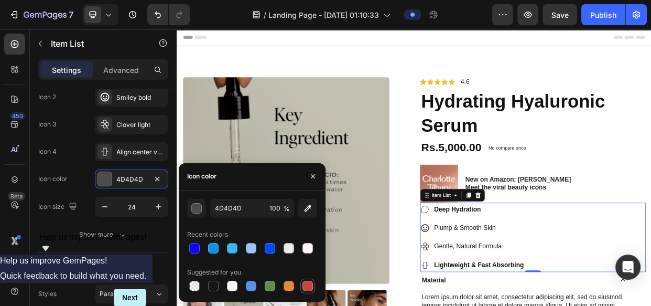
click at [312, 285] on div at bounding box center [307, 285] width 10 height 10
type input "C5453F"
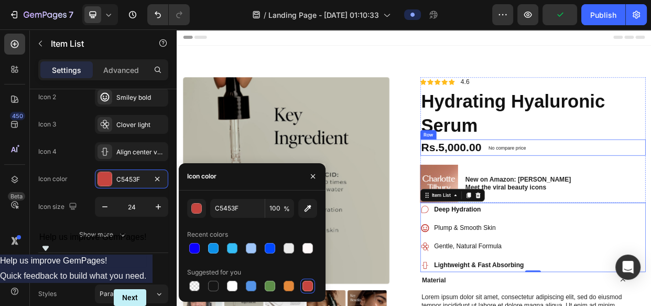
click at [650, 181] on div "Rs.5,000.00 Product Price Product Price No compare price Product Price No disco…" at bounding box center [648, 185] width 299 height 21
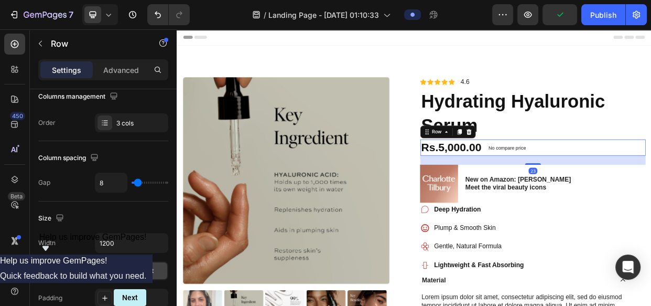
scroll to position [0, 0]
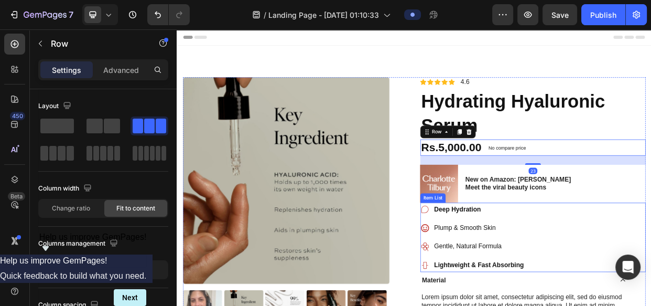
click at [650, 259] on div "Deep Hydration Plump & Smooth Skin Gentle, Natural Formula Lightweight & Fast A…" at bounding box center [648, 305] width 299 height 92
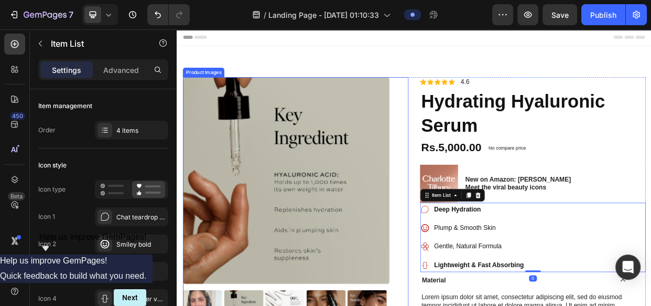
drag, startPoint x: 468, startPoint y: 217, endPoint x: 551, endPoint y: 304, distance: 120.5
click at [505, 249] on div "Product Images Icon Icon Icon Icon Icon Icon List 2,500+ Verified Reviews! Text…" at bounding box center [491, 292] width 613 height 398
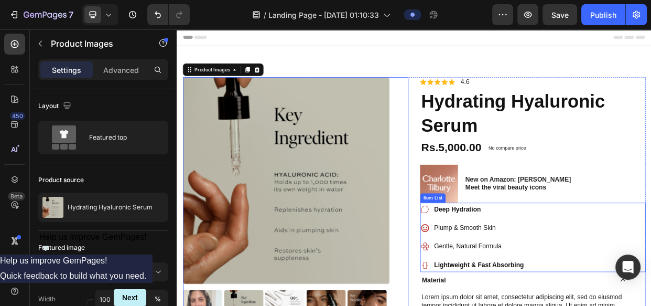
click at [567, 268] on strong "Deep Hydration" at bounding box center [548, 267] width 62 height 9
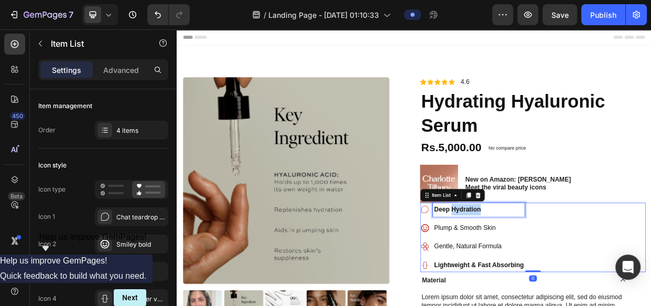
click at [567, 268] on strong "Deep Hydration" at bounding box center [548, 267] width 62 height 9
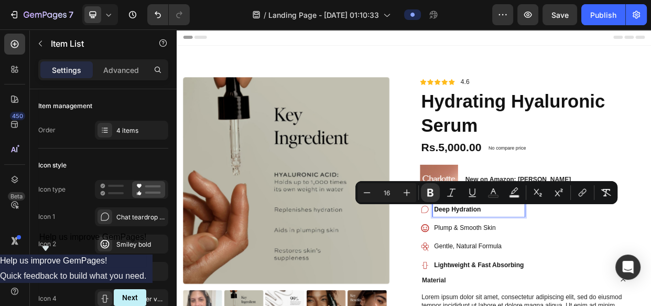
click at [565, 295] on p "Plump & Smooth Skin" at bounding box center [576, 292] width 119 height 15
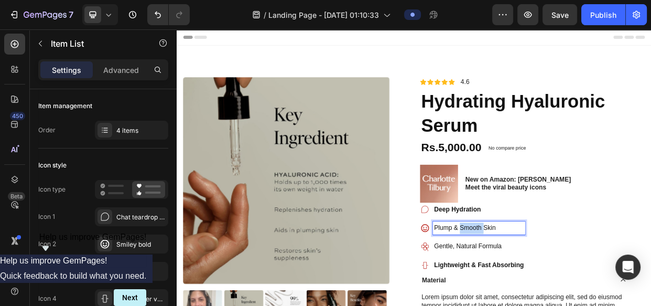
click at [565, 295] on p "Plump & Smooth Skin" at bounding box center [576, 292] width 119 height 15
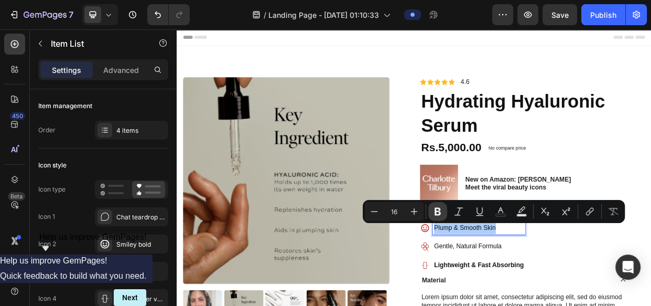
click at [432, 211] on icon "Editor contextual toolbar" at bounding box center [437, 211] width 10 height 10
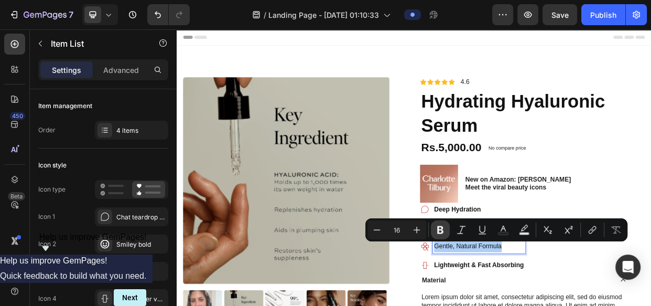
click at [433, 228] on button "Bold" at bounding box center [440, 229] width 19 height 19
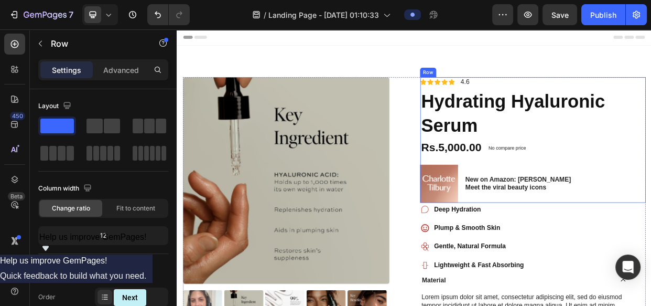
click at [650, 201] on div "Icon Icon Icon Icon Icon Icon List 2,500+ Verified Reviews! Text Block Row Icon…" at bounding box center [648, 176] width 299 height 166
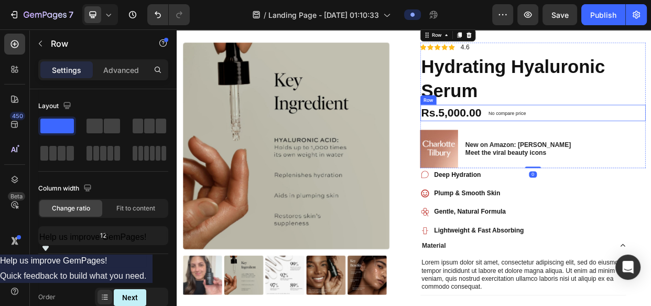
scroll to position [56, 0]
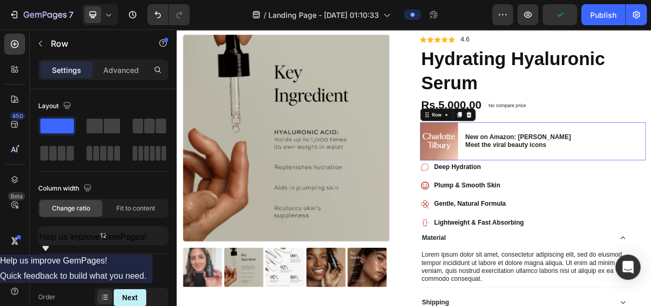
click at [650, 177] on div "Image New on Amazon: [PERSON_NAME] Meet the viral beauty icons Text Block Row 0" at bounding box center [648, 178] width 299 height 50
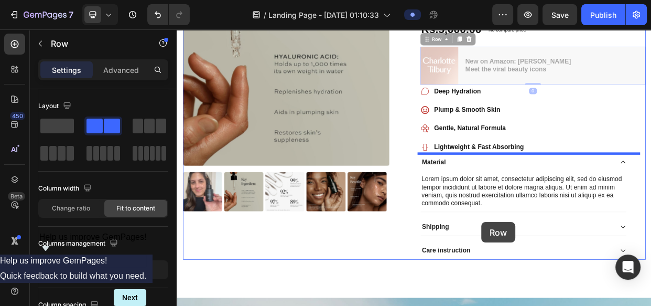
scroll to position [159, 0]
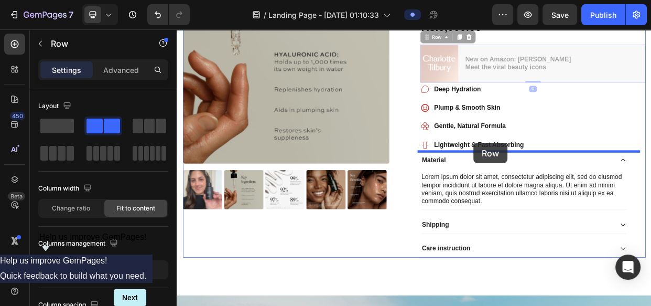
drag, startPoint x: 517, startPoint y: 146, endPoint x: 570, endPoint y: 180, distance: 63.0
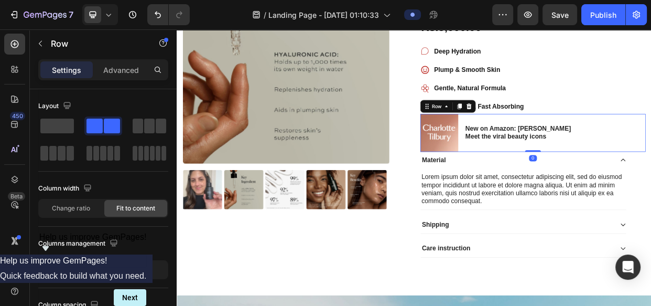
click at [567, 183] on div "New on Amazon: [PERSON_NAME] Meet the viral beauty icons Text Block" at bounding box center [629, 166] width 142 height 50
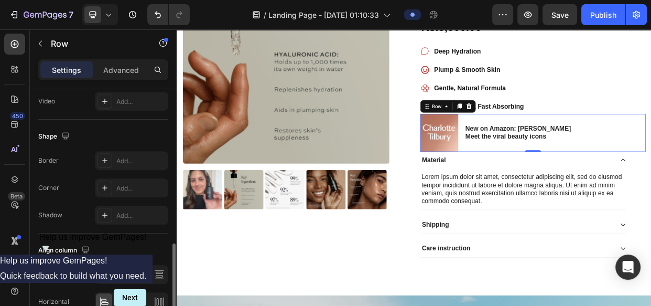
scroll to position [456, 0]
click at [148, 185] on div "Add..." at bounding box center [140, 189] width 49 height 9
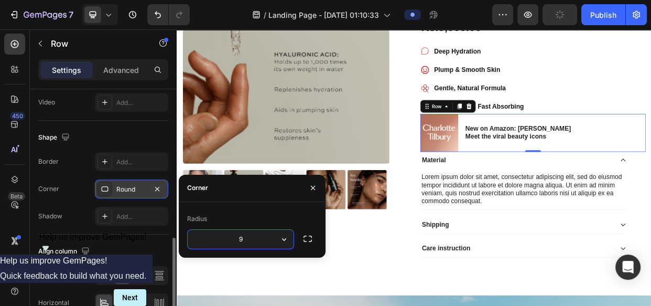
type input "10"
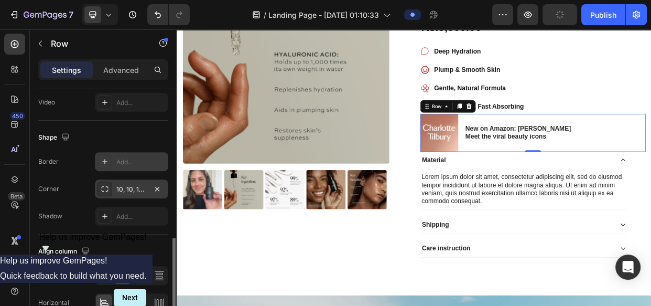
click at [133, 158] on div "Add..." at bounding box center [140, 161] width 49 height 9
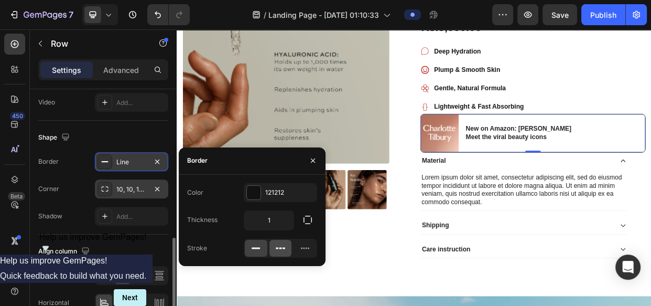
click at [277, 241] on div at bounding box center [280, 248] width 23 height 17
click at [286, 189] on div "121212" at bounding box center [280, 192] width 30 height 9
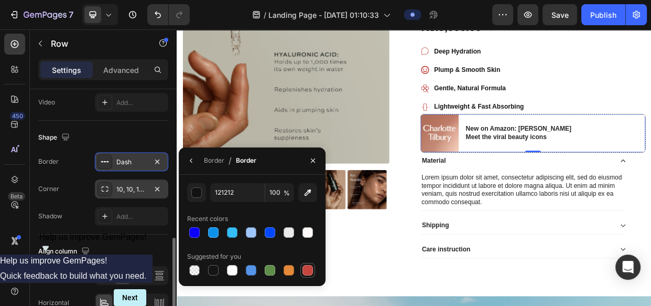
click at [306, 266] on div at bounding box center [307, 270] width 10 height 10
type input "C5453F"
click at [440, 291] on div "Product Images" at bounding box center [334, 132] width 299 height 399
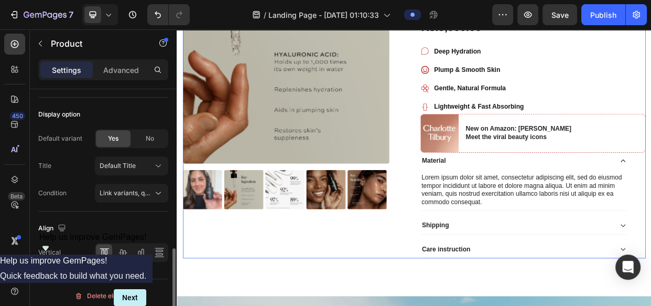
scroll to position [0, 0]
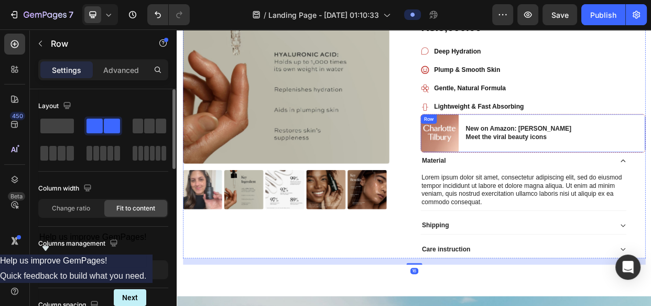
click at [600, 179] on div "New on Amazon: [PERSON_NAME] Meet the viral beauty icons Text Block" at bounding box center [629, 167] width 142 height 50
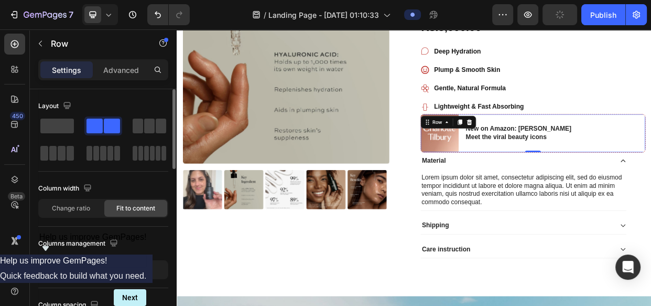
click at [650, 158] on div "Image New on Amazon: [PERSON_NAME] Meet the viral beauty icons Text Block Row 0" at bounding box center [648, 166] width 299 height 51
click at [534, 180] on img at bounding box center [525, 167] width 50 height 50
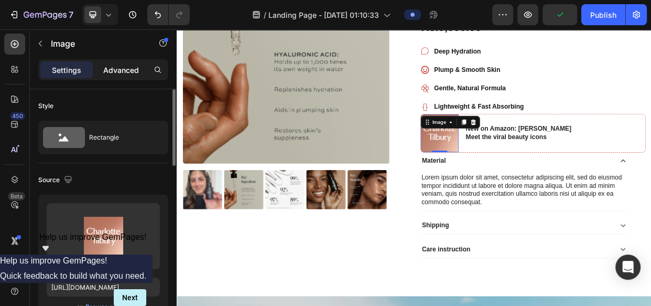
click at [114, 65] on p "Advanced" at bounding box center [121, 69] width 36 height 11
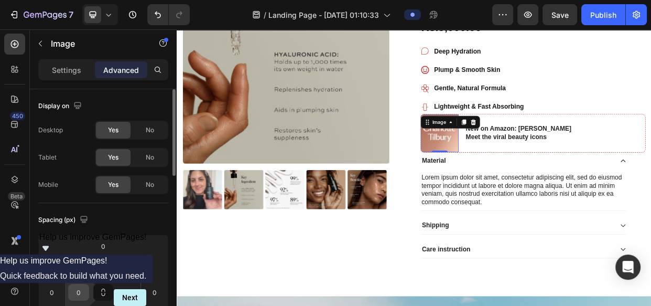
click at [85, 295] on input "0" at bounding box center [79, 292] width 16 height 16
type input "21"
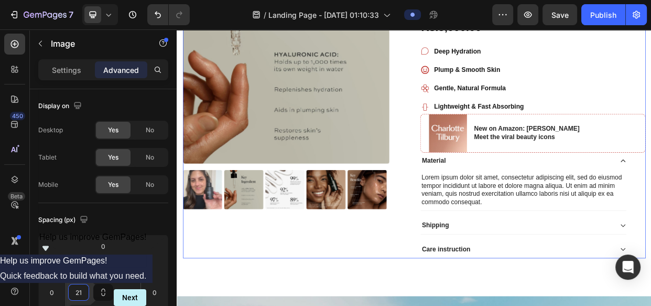
click at [487, 221] on div "Product Images Icon Icon Icon Icon Icon Icon List 2,500+ Verified Reviews! Text…" at bounding box center [491, 132] width 613 height 399
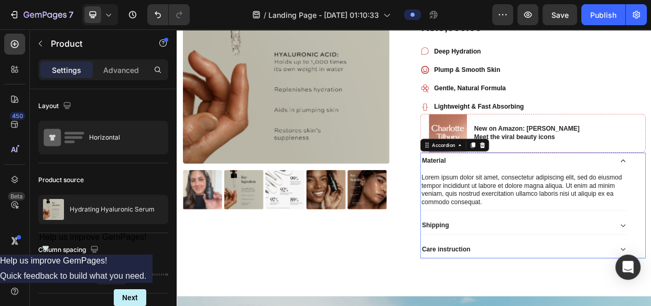
click at [570, 201] on div "Material" at bounding box center [628, 204] width 256 height 14
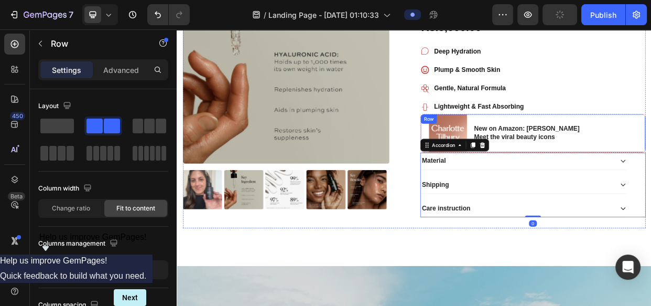
click at [650, 143] on div "Image New on Amazon: [PERSON_NAME] Meet the viral beauty icons Text Block Row" at bounding box center [648, 166] width 299 height 51
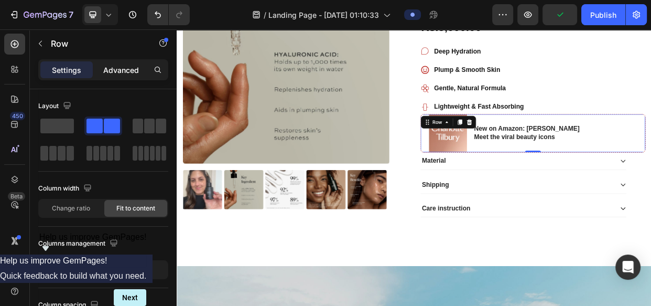
click at [126, 73] on p "Advanced" at bounding box center [121, 69] width 36 height 11
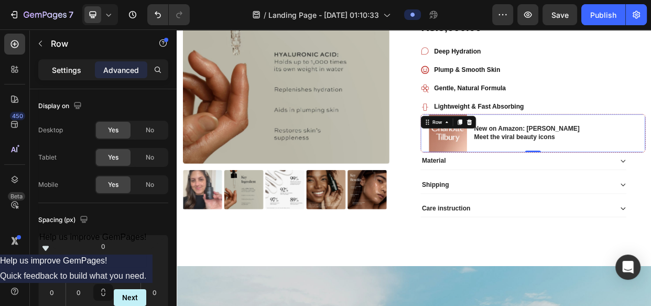
click at [57, 63] on div "Settings" at bounding box center [66, 69] width 52 height 17
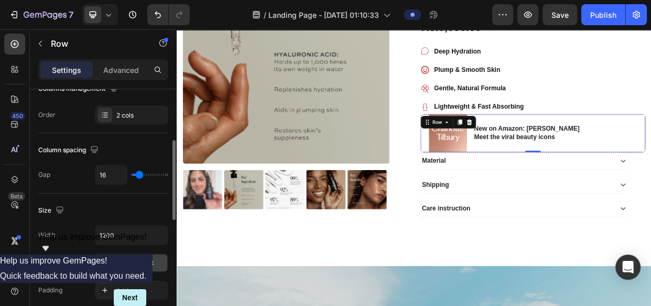
scroll to position [155, 0]
click at [112, 269] on div "Full Fit" at bounding box center [131, 262] width 73 height 19
click at [112, 262] on span "Full" at bounding box center [113, 261] width 10 height 9
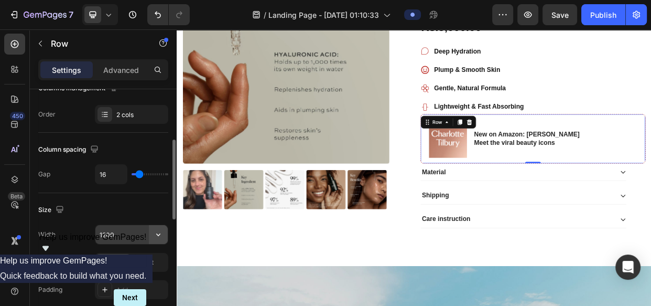
click at [157, 232] on icon "button" at bounding box center [158, 234] width 10 height 10
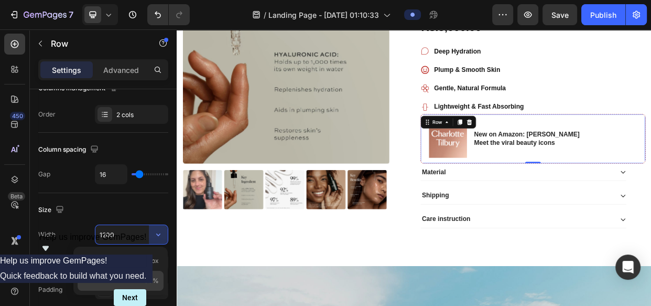
click at [111, 276] on p "Full 100%" at bounding box center [129, 280] width 60 height 9
click at [126, 232] on input "100%" at bounding box center [131, 234] width 72 height 19
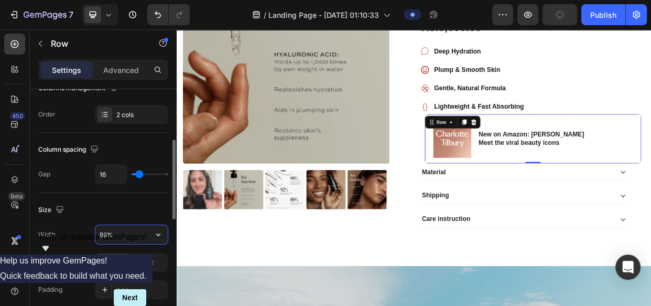
type input "95%"
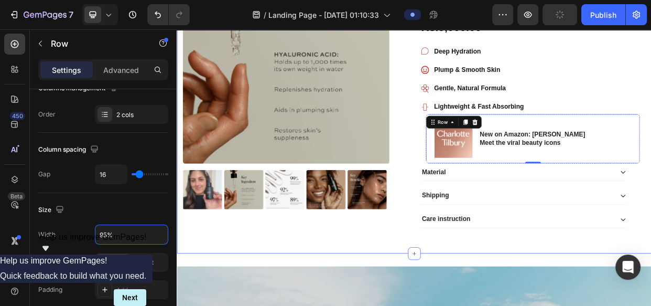
click at [636, 297] on div "Product Images Icon Icon Icon Icon Icon Icon List 2,500+ Verified Reviews! Text…" at bounding box center [491, 108] width 629 height 435
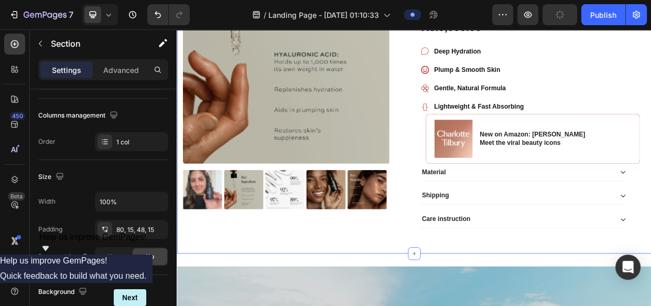
scroll to position [0, 0]
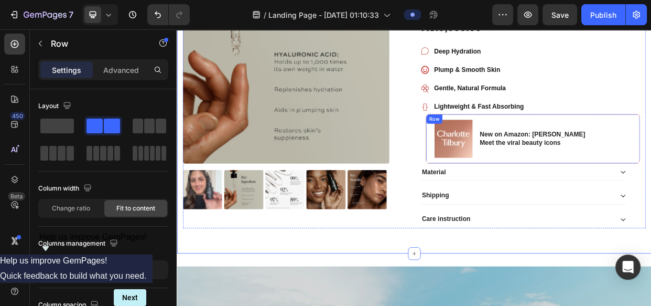
click at [650, 181] on div "Image New on Amazon: [PERSON_NAME] Meet the viral beauty icons Text Block Row" at bounding box center [648, 174] width 284 height 66
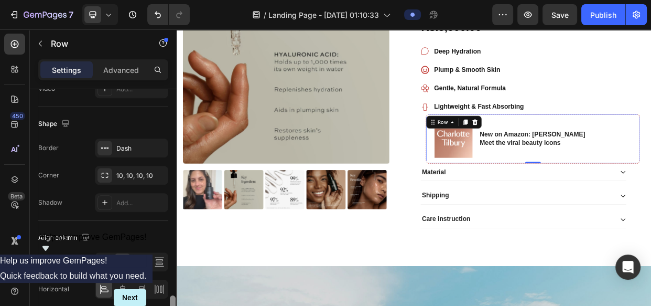
scroll to position [512, 0]
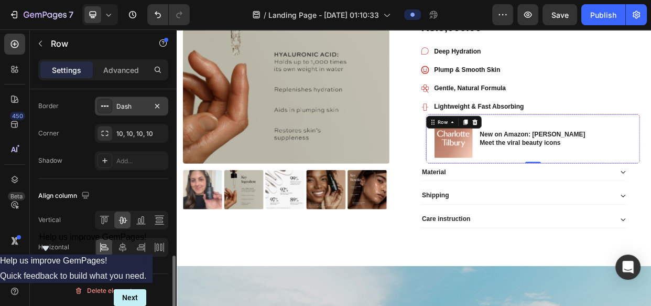
click at [131, 103] on div "Dash" at bounding box center [131, 106] width 30 height 9
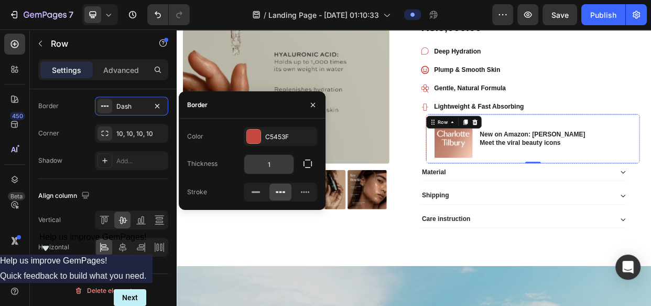
click at [278, 160] on input "1" at bounding box center [268, 164] width 49 height 19
type input "2"
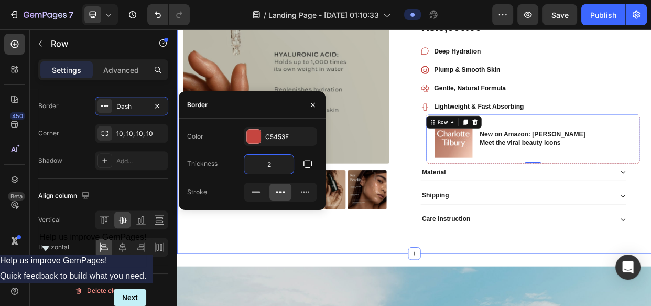
click at [515, 295] on div "Product Images Icon Icon Icon Icon Icon Icon List 2,500+ Verified Reviews! Text…" at bounding box center [491, 116] width 613 height 367
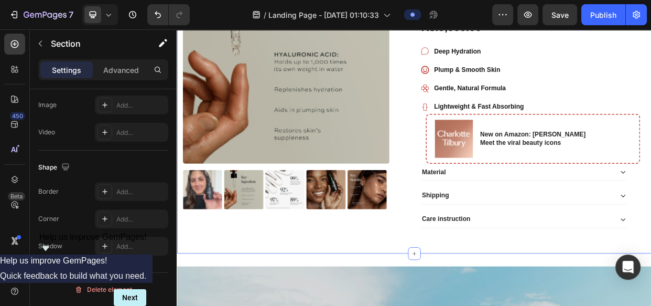
scroll to position [0, 0]
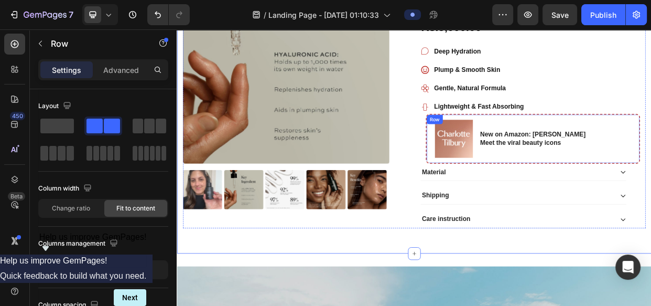
click at [647, 196] on div "Icon Icon Icon Icon Icon Icon List 2,500+ Verified Reviews! Text Block Row Icon…" at bounding box center [648, 112] width 299 height 359
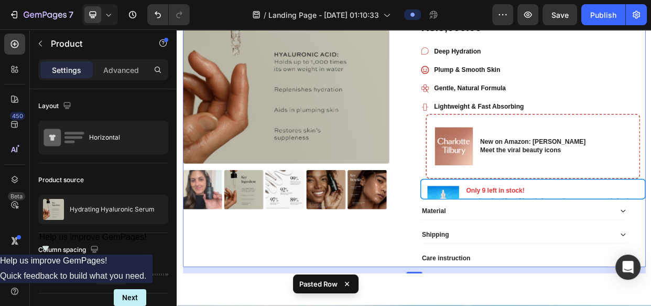
click at [478, 278] on div "Product Images" at bounding box center [334, 138] width 299 height 410
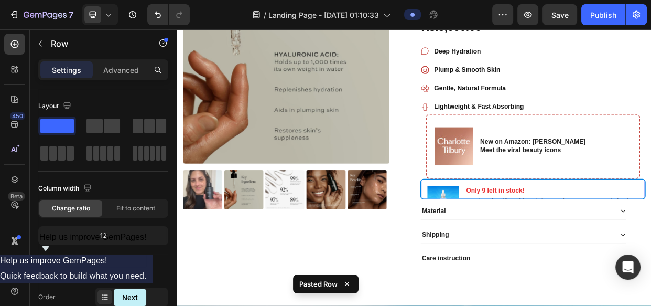
click at [650, 227] on div "Image Only 9 left in stock! Heading 71 orders placed [DATE] for pain-free morni…" at bounding box center [648, 240] width 299 height 27
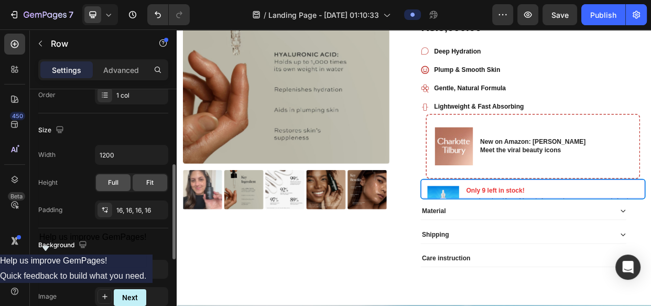
scroll to position [202, 0]
click at [117, 178] on span "Full" at bounding box center [113, 181] width 10 height 9
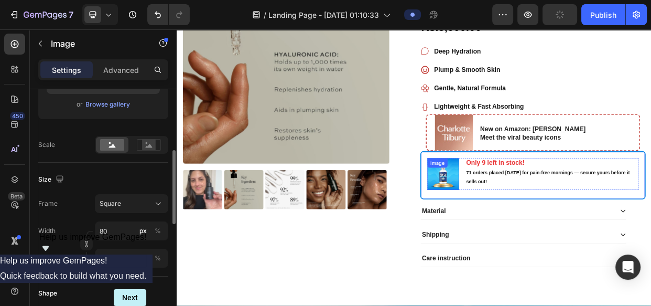
click at [508, 216] on div "Image" at bounding box center [529, 221] width 42 height 42
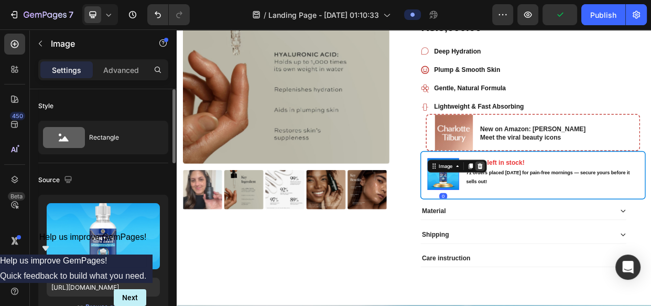
click at [579, 209] on div at bounding box center [578, 210] width 13 height 13
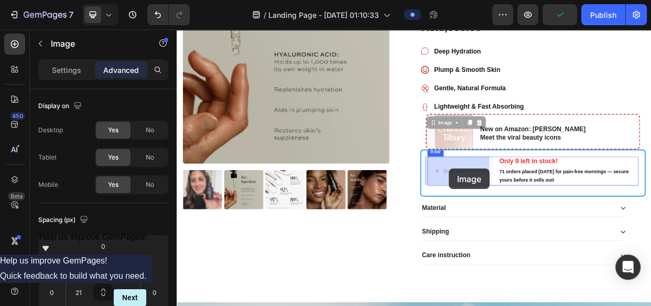
drag, startPoint x: 530, startPoint y: 155, endPoint x: 537, endPoint y: 214, distance: 59.6
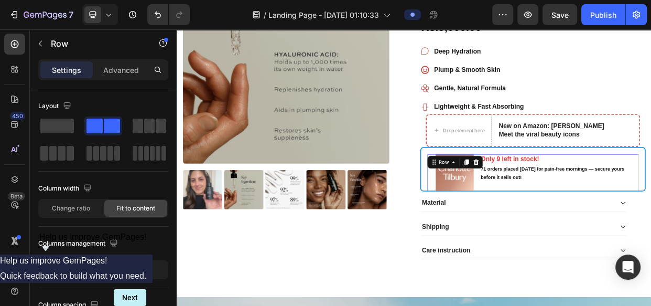
click at [571, 230] on div "Image Only 9 left in stock! Heading 71 orders placed [DATE] for pain-free morni…" at bounding box center [648, 219] width 280 height 50
click at [539, 230] on img at bounding box center [544, 219] width 50 height 50
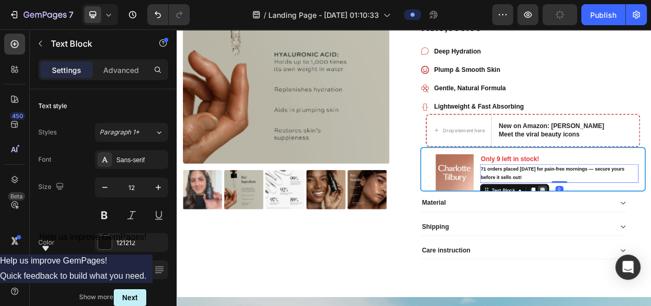
click at [650, 238] on icon at bounding box center [661, 242] width 8 height 8
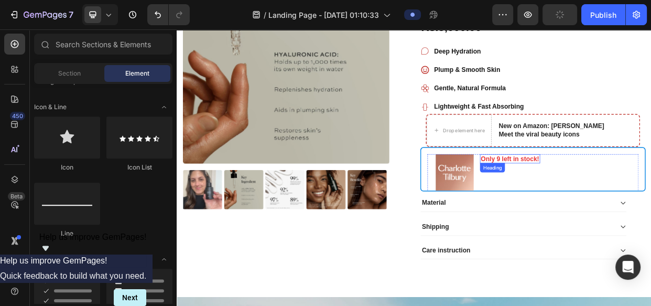
click at [642, 201] on strong "Only 9 left in stock!" at bounding box center [618, 200] width 78 height 9
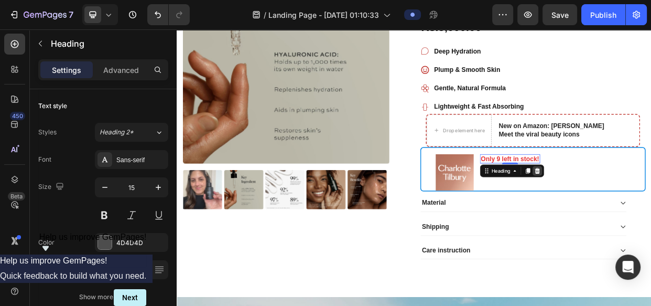
click at [650, 214] on icon at bounding box center [654, 216] width 7 height 7
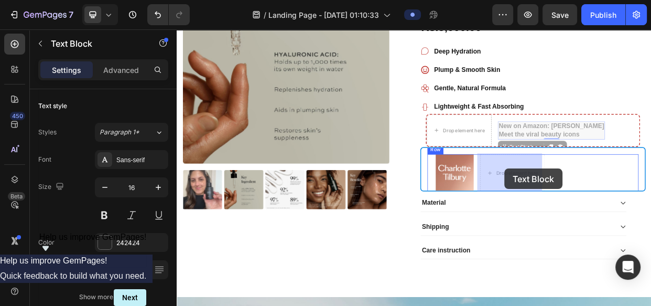
drag, startPoint x: 634, startPoint y: 181, endPoint x: 611, endPoint y: 211, distance: 38.2
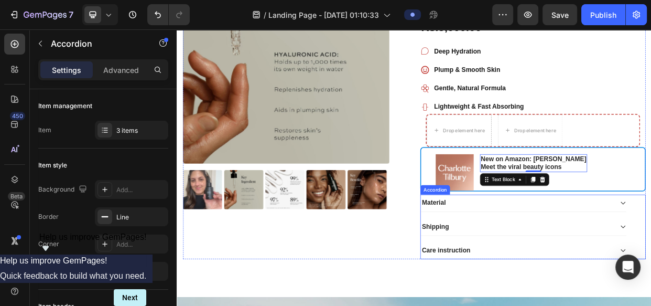
click at [596, 252] on div "Material" at bounding box center [628, 259] width 256 height 14
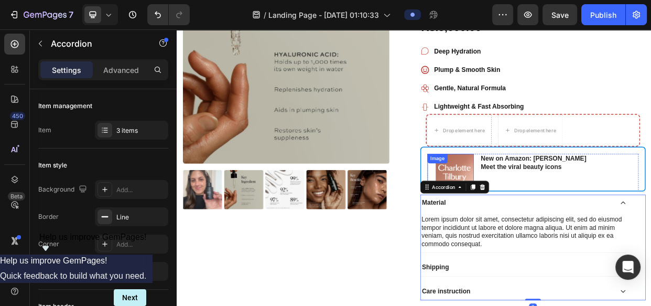
click at [538, 216] on img at bounding box center [544, 219] width 50 height 50
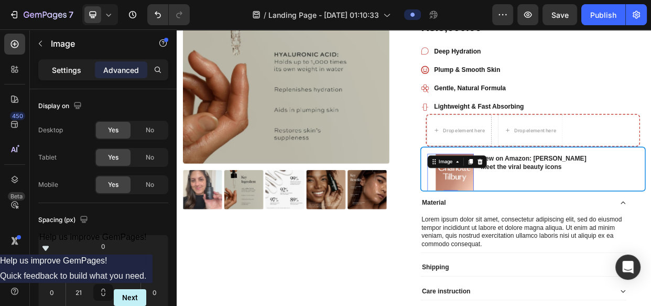
click at [68, 66] on p "Settings" at bounding box center [66, 69] width 29 height 11
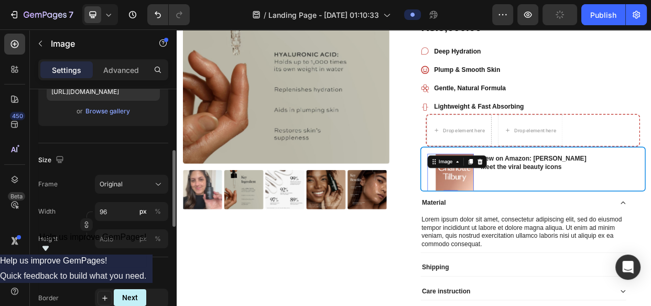
scroll to position [196, 0]
click at [107, 210] on input "96" at bounding box center [131, 210] width 73 height 19
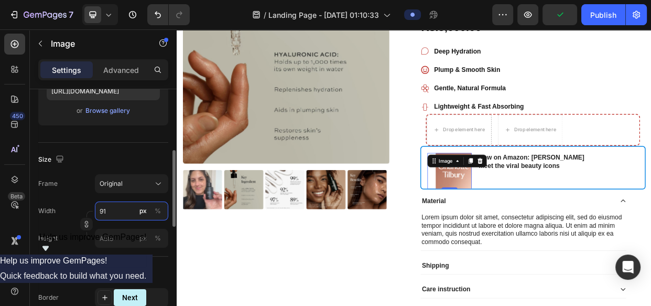
type input "90"
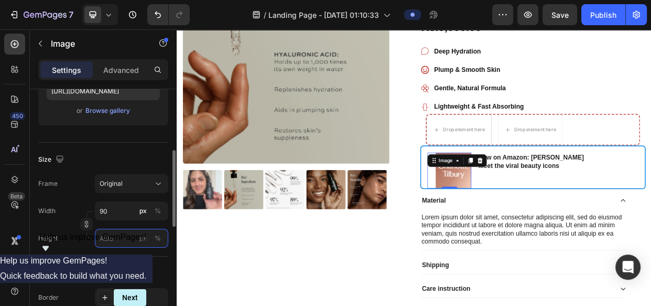
click at [109, 236] on input "px %" at bounding box center [131, 238] width 73 height 19
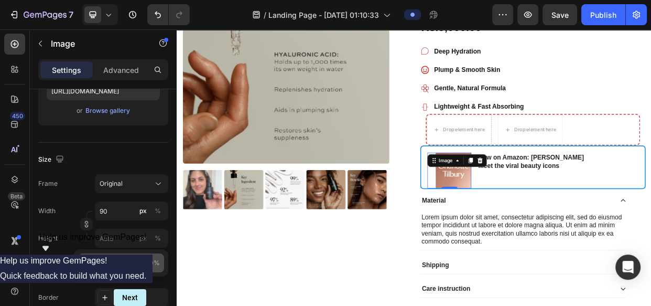
drag, startPoint x: 106, startPoint y: 269, endPoint x: 104, endPoint y: 262, distance: 7.1
click at [105, 269] on div "Full 100%" at bounding box center [121, 262] width 86 height 19
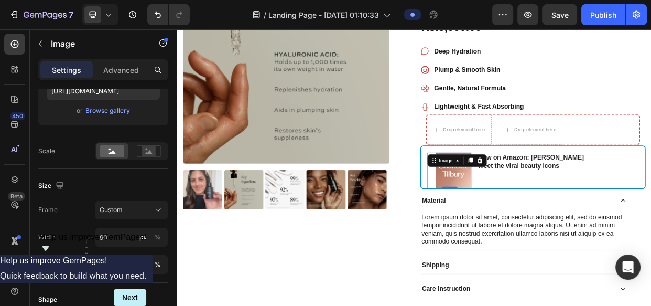
click at [104, 0] on div "7 Version history / Landing Page - [DATE] 01:10:33 Preview Save Publish 450 Bet…" at bounding box center [325, 0] width 651 height 0
click at [112, 256] on input "100" at bounding box center [131, 264] width 73 height 19
type input "87"
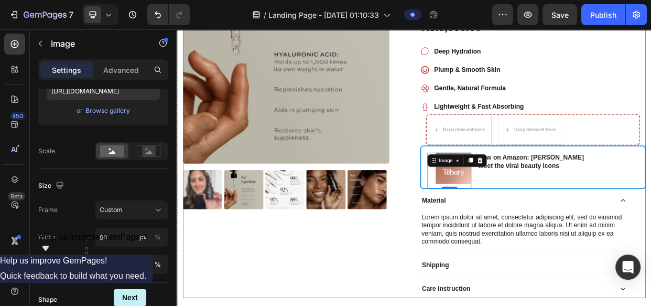
click at [477, 305] on div "Product Images" at bounding box center [334, 158] width 299 height 451
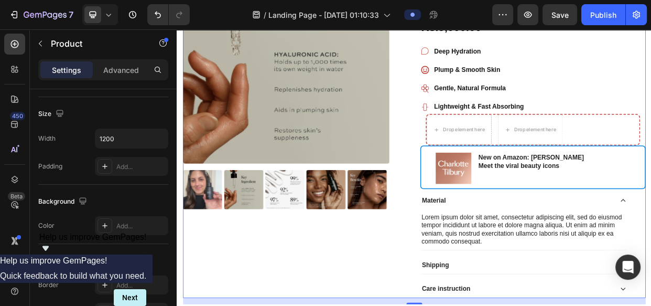
scroll to position [0, 0]
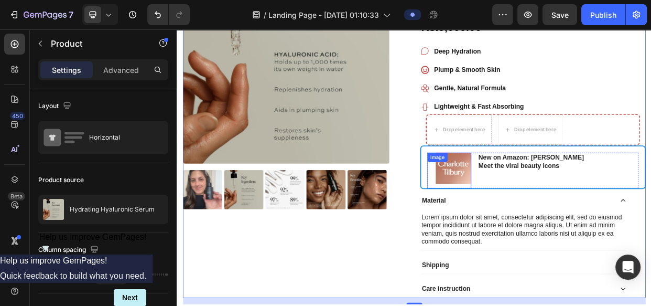
click at [512, 208] on div "Image" at bounding box center [537, 215] width 58 height 47
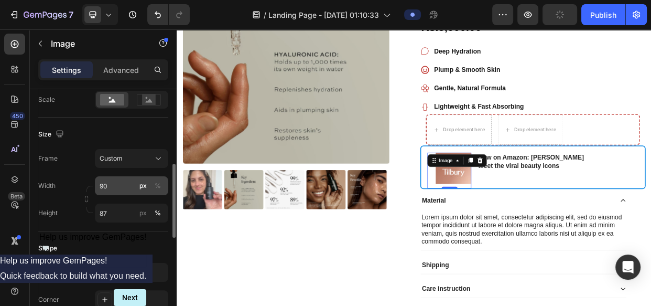
scroll to position [248, 0]
click at [118, 179] on input "90" at bounding box center [131, 185] width 73 height 19
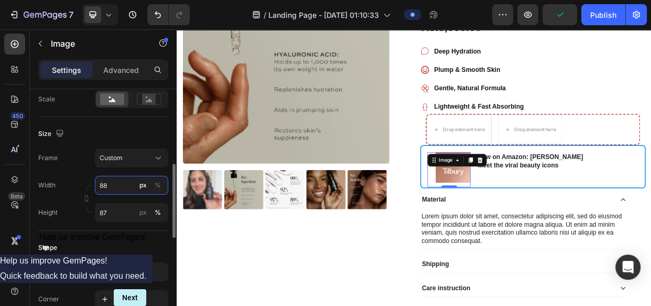
type input "87"
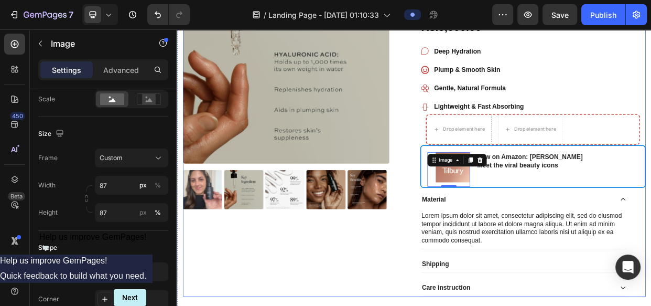
click at [478, 283] on div "Product Images" at bounding box center [334, 158] width 299 height 450
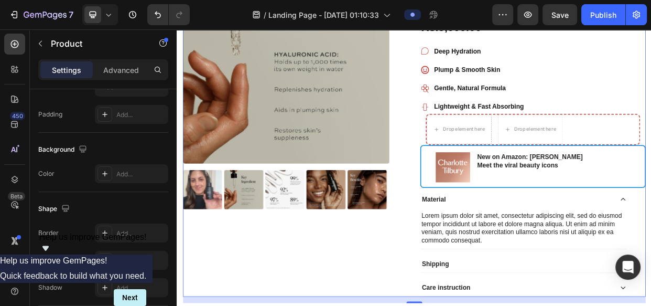
scroll to position [0, 0]
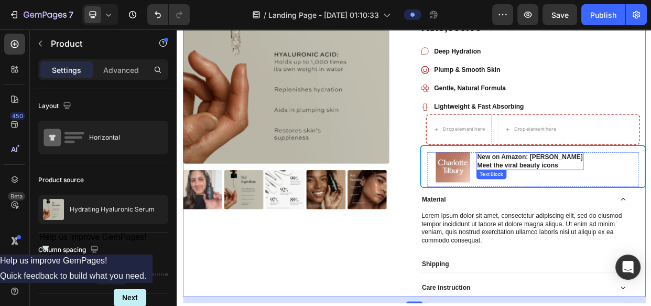
click at [650, 205] on p "Meet the viral beauty icons" at bounding box center [644, 209] width 140 height 11
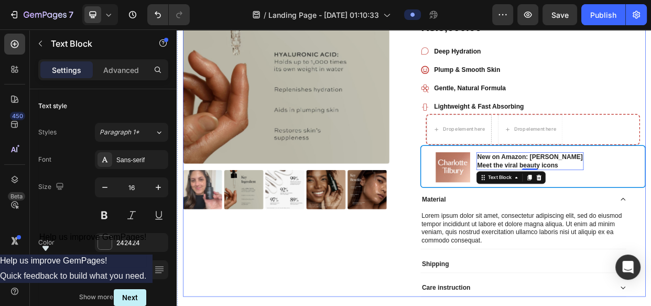
click at [481, 241] on div "Product Images Icon Icon Icon Icon Icon Icon List 2,500+ Verified Reviews! Text…" at bounding box center [491, 158] width 613 height 450
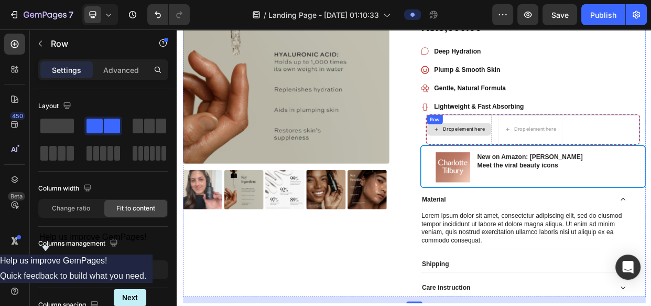
click at [588, 150] on div "Drop element here" at bounding box center [550, 161] width 86 height 39
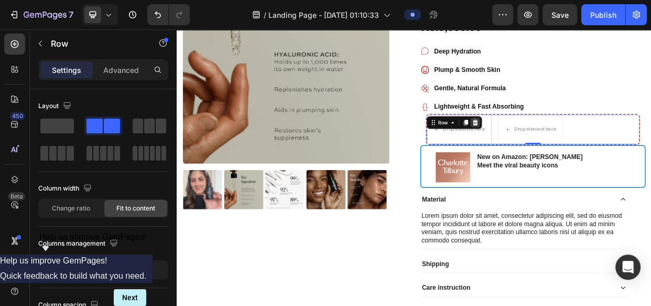
click at [569, 149] on icon at bounding box center [572, 152] width 7 height 7
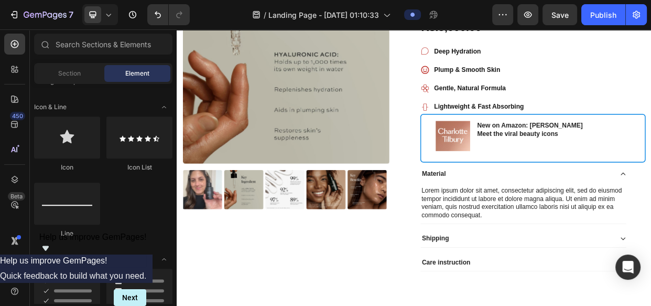
scroll to position [729, 0]
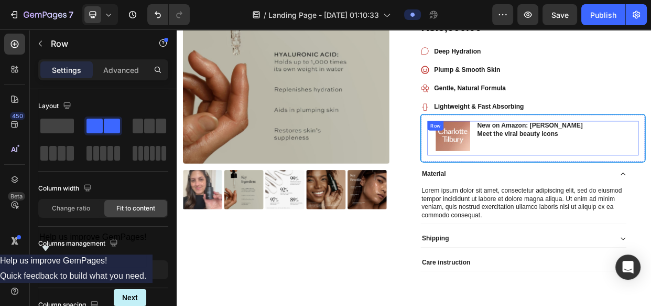
click at [617, 192] on div "New on Amazon: [PERSON_NAME] Meet the viral beauty icons Text Block" at bounding box center [644, 173] width 142 height 46
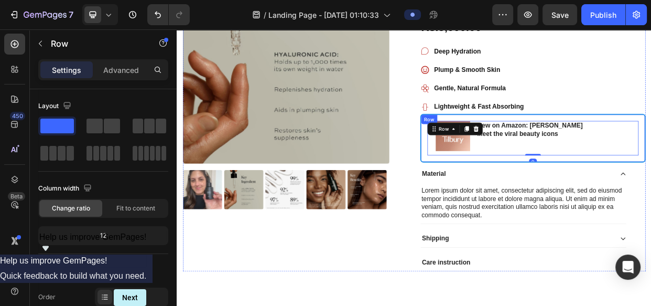
click at [613, 198] on div "Image New on Amazon: [PERSON_NAME] Meet the viral beauty icons Text Block Row 0…" at bounding box center [648, 173] width 299 height 64
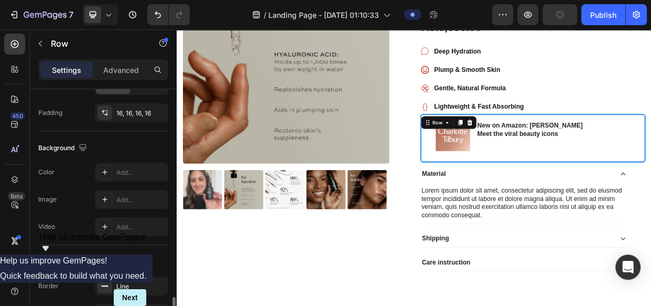
scroll to position [451, 0]
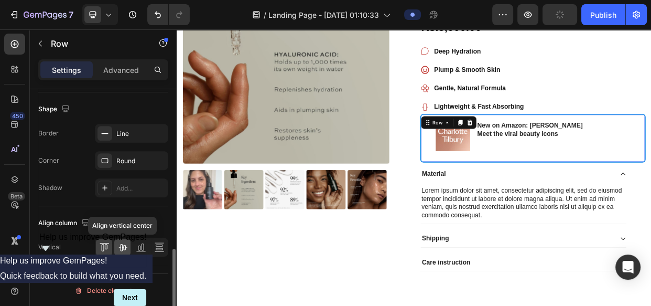
click at [122, 242] on icon at bounding box center [122, 247] width 10 height 10
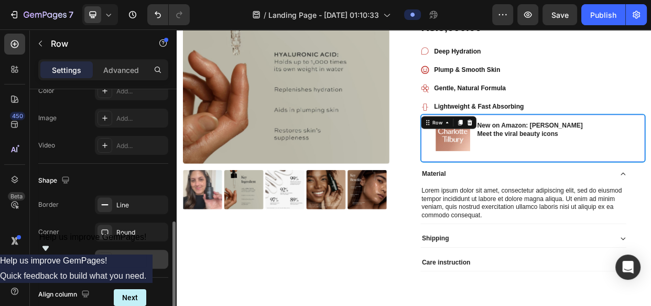
scroll to position [378, 0]
click at [123, 241] on div "Round" at bounding box center [131, 233] width 73 height 19
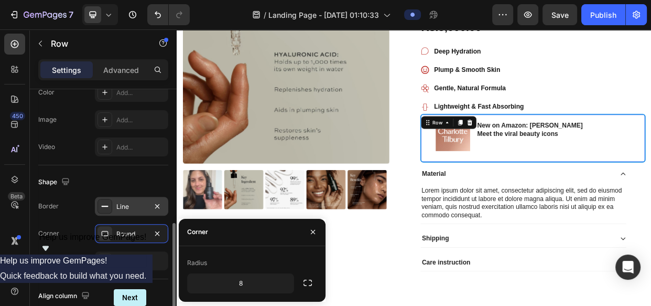
click at [116, 203] on div "Line" at bounding box center [131, 206] width 30 height 9
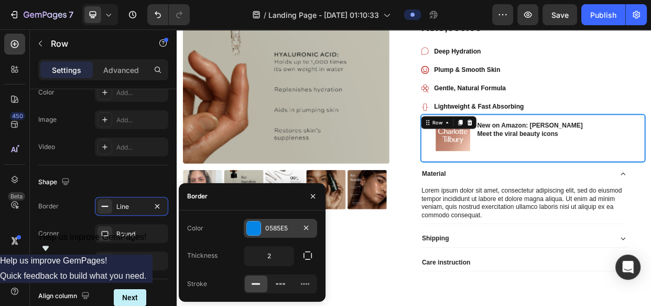
click at [267, 230] on div "0585E5" at bounding box center [280, 227] width 30 height 9
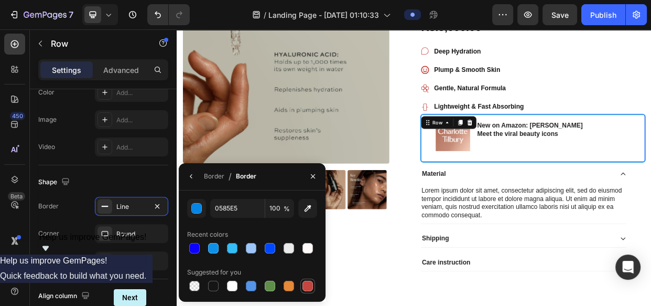
click at [309, 281] on div at bounding box center [307, 285] width 10 height 10
type input "C5453F"
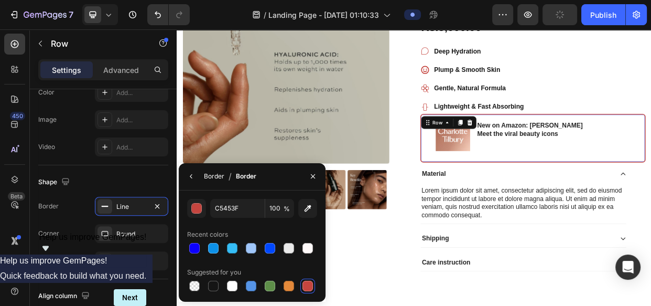
click at [211, 176] on div "Border" at bounding box center [214, 175] width 20 height 9
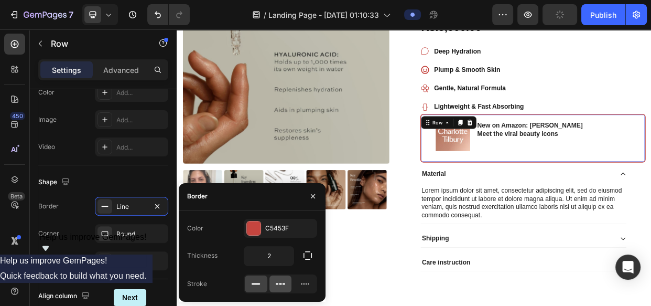
click at [278, 282] on icon at bounding box center [280, 283] width 10 height 10
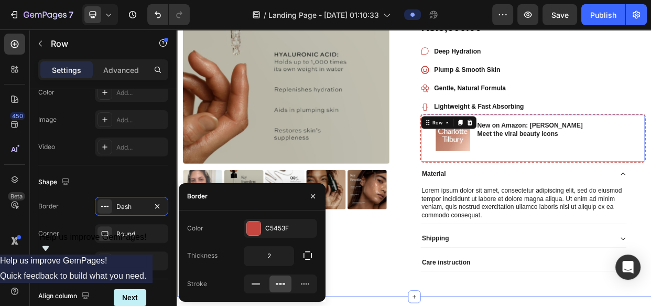
click at [563, 305] on div "Product Images Icon Icon Icon Icon Icon Icon List 2,500+ Verified Reviews! Text…" at bounding box center [491, 145] width 613 height 425
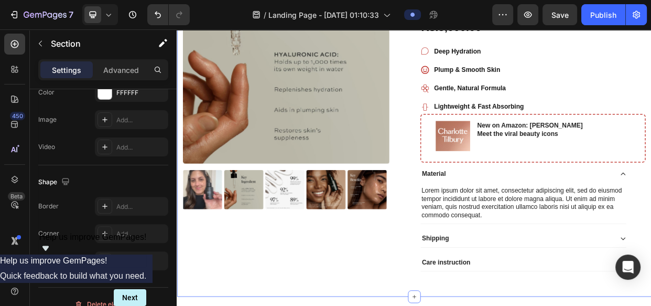
scroll to position [0, 0]
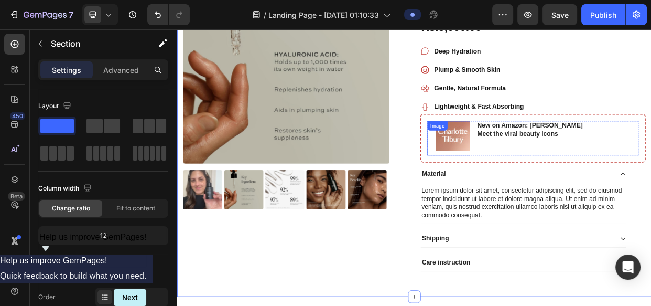
click at [554, 183] on img at bounding box center [542, 170] width 46 height 40
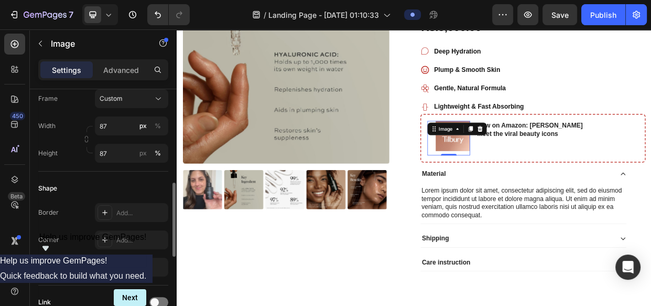
scroll to position [308, 0]
click at [111, 148] on input "87" at bounding box center [131, 152] width 73 height 19
type input "105"
click at [114, 124] on input "87" at bounding box center [131, 125] width 73 height 19
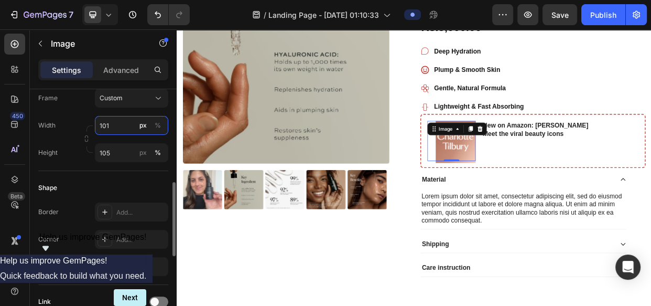
type input "100"
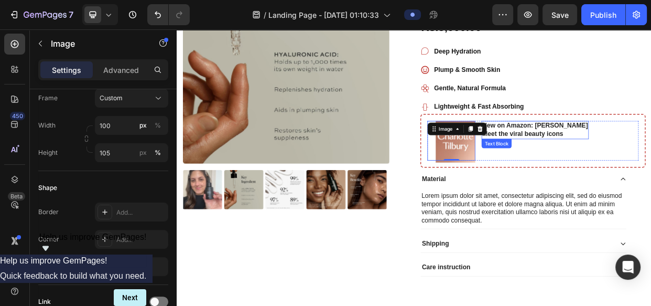
click at [650, 159] on p "New on Amazon: [PERSON_NAME]" at bounding box center [651, 156] width 140 height 11
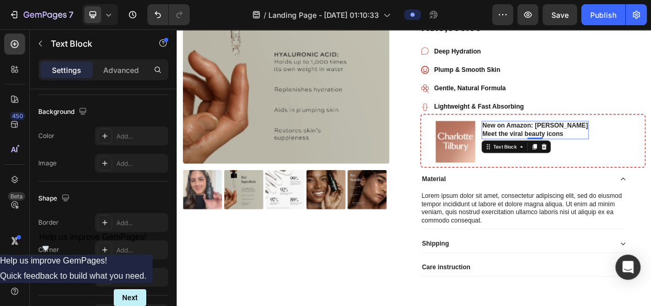
scroll to position [0, 0]
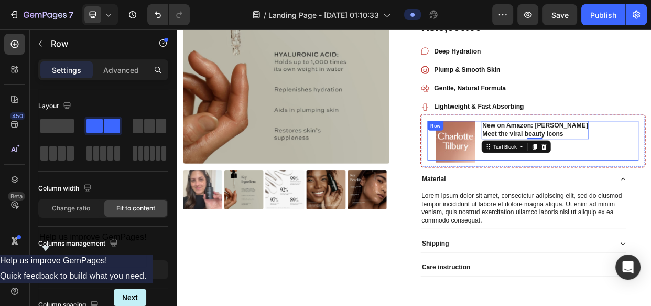
click at [571, 180] on div "Image New on Amazon: [PERSON_NAME] Meet the viral beauty icons Text Block 0 Row" at bounding box center [648, 176] width 280 height 52
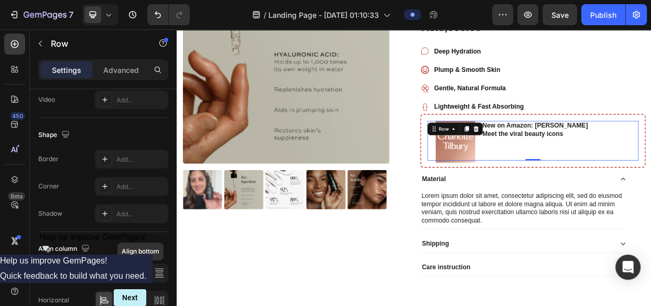
scroll to position [512, 0]
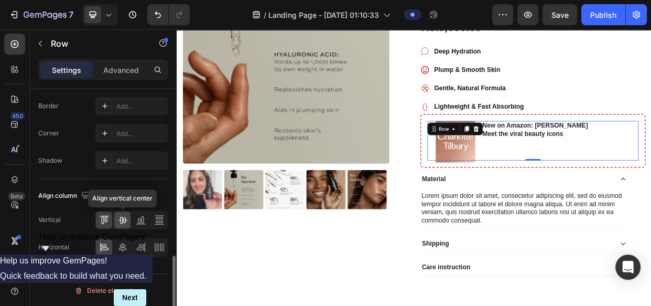
click at [125, 221] on icon at bounding box center [122, 219] width 10 height 10
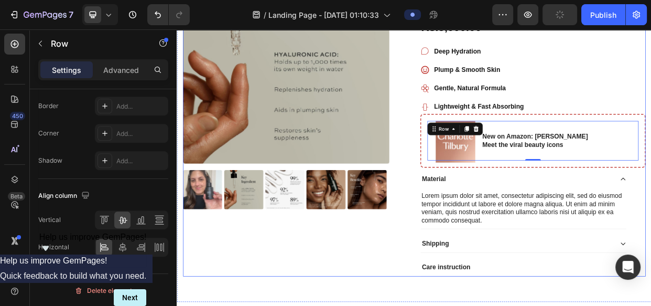
click at [376, 305] on div "Product Images" at bounding box center [334, 144] width 299 height 423
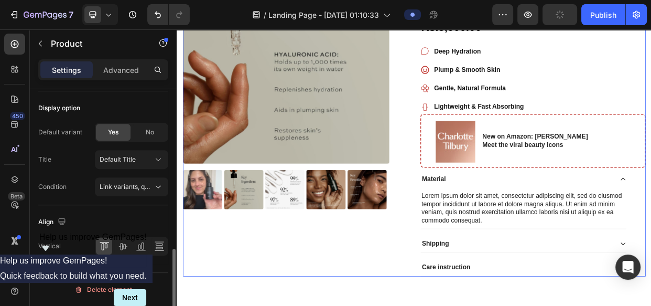
scroll to position [0, 0]
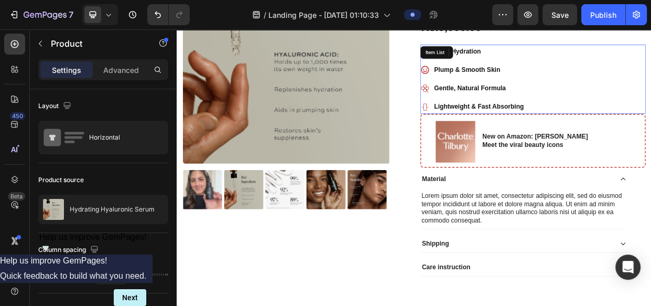
click at [650, 124] on div "Deep Hydration Plump & Smooth Skin Gentle, Natural Formula Lightweight & Fast A…" at bounding box center [648, 95] width 299 height 92
